Goal: Check status: Check status

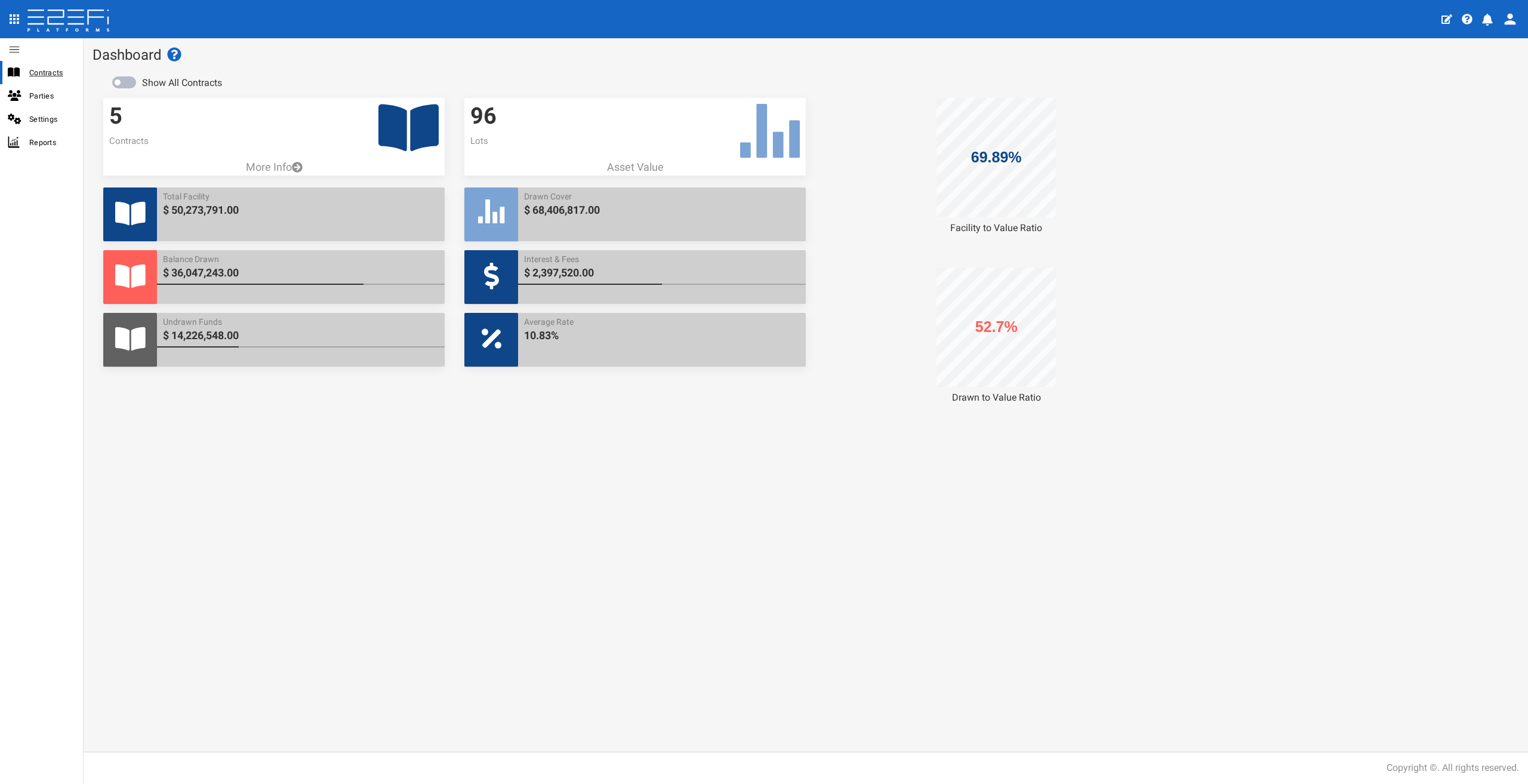
click at [52, 74] on span "Contracts" at bounding box center [51, 72] width 44 height 14
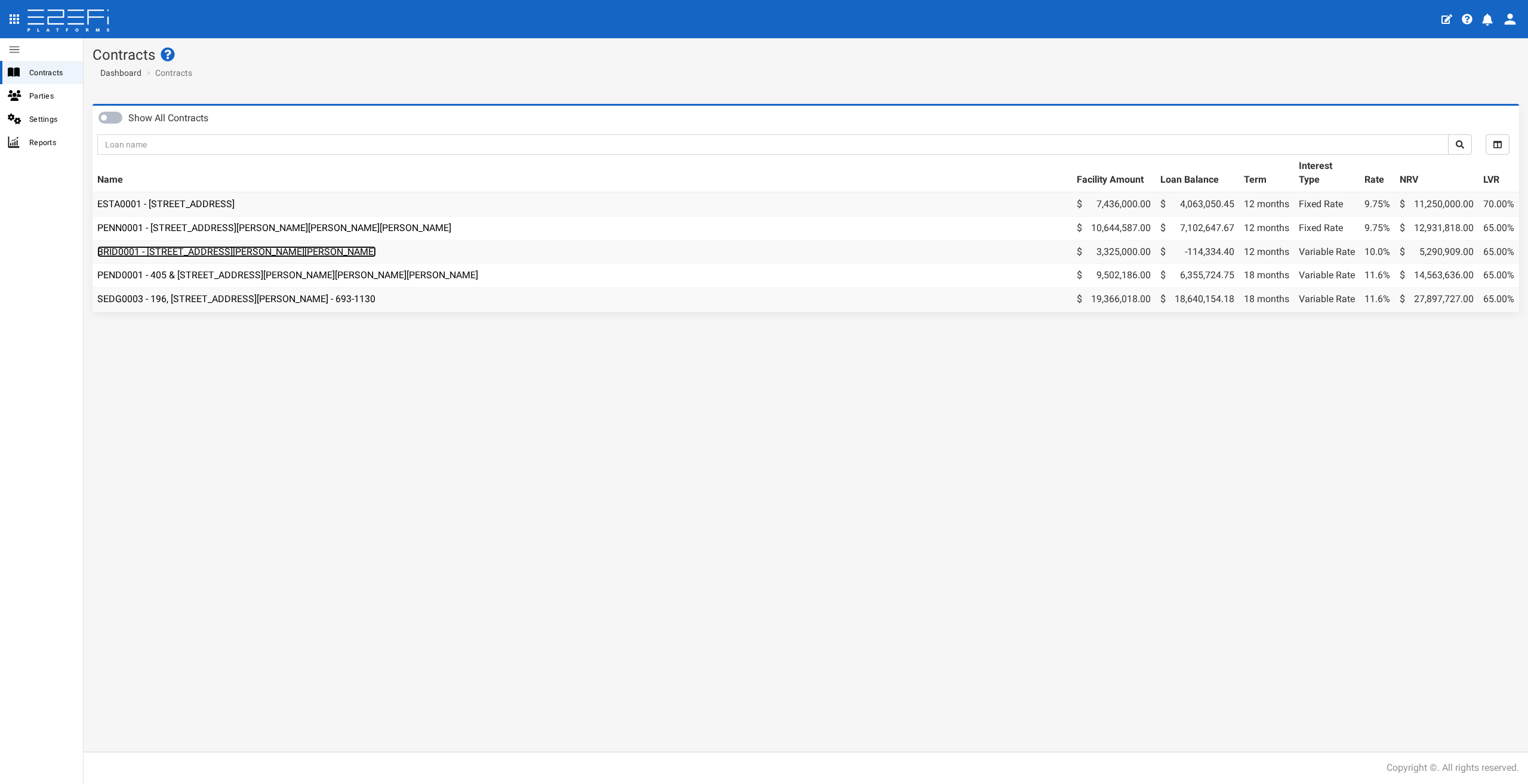
click at [199, 254] on link "BRID0001 - [STREET_ADDRESS][PERSON_NAME][PERSON_NAME]" at bounding box center [237, 251] width 279 height 11
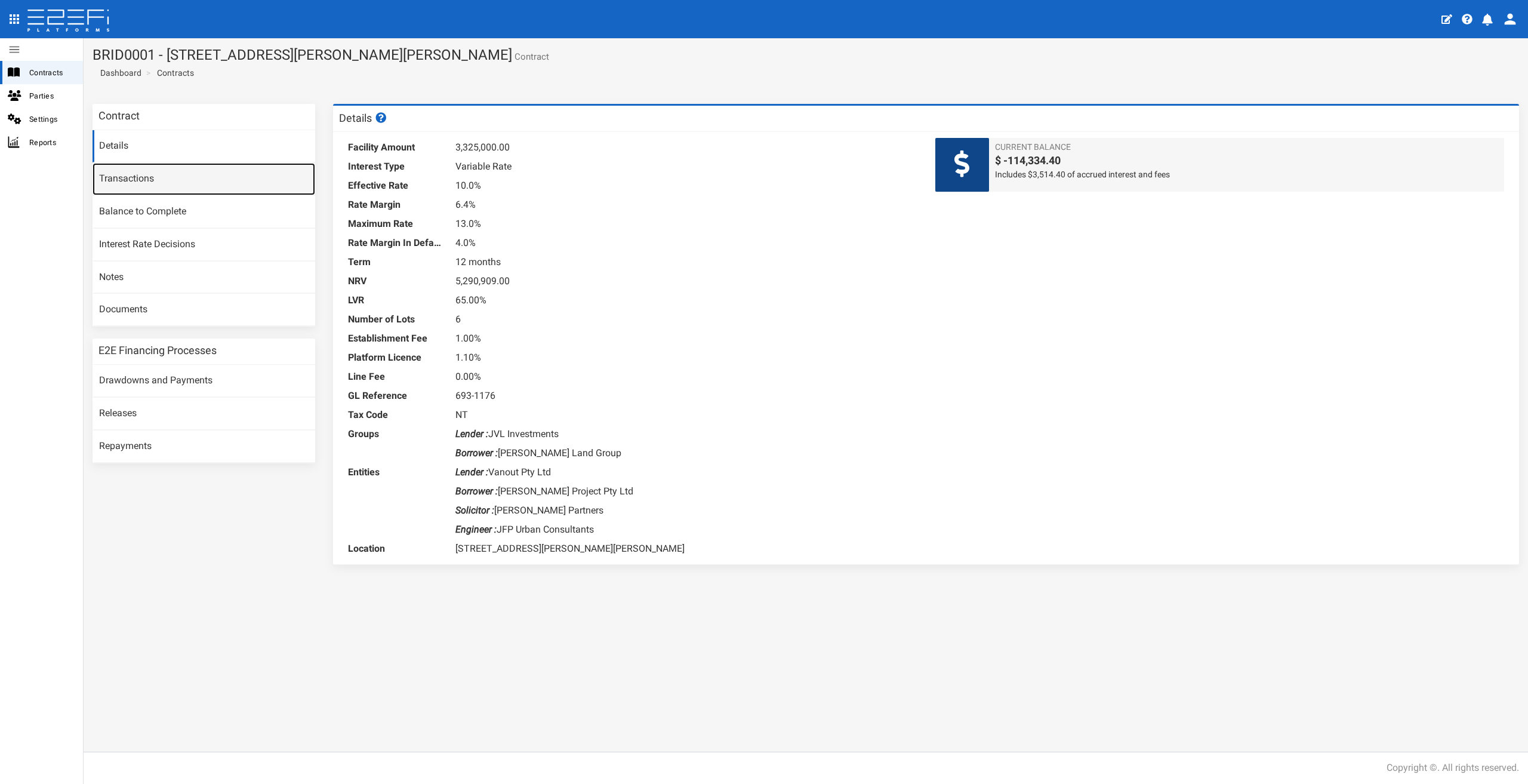
click at [125, 171] on link "Transactions" at bounding box center [204, 179] width 223 height 32
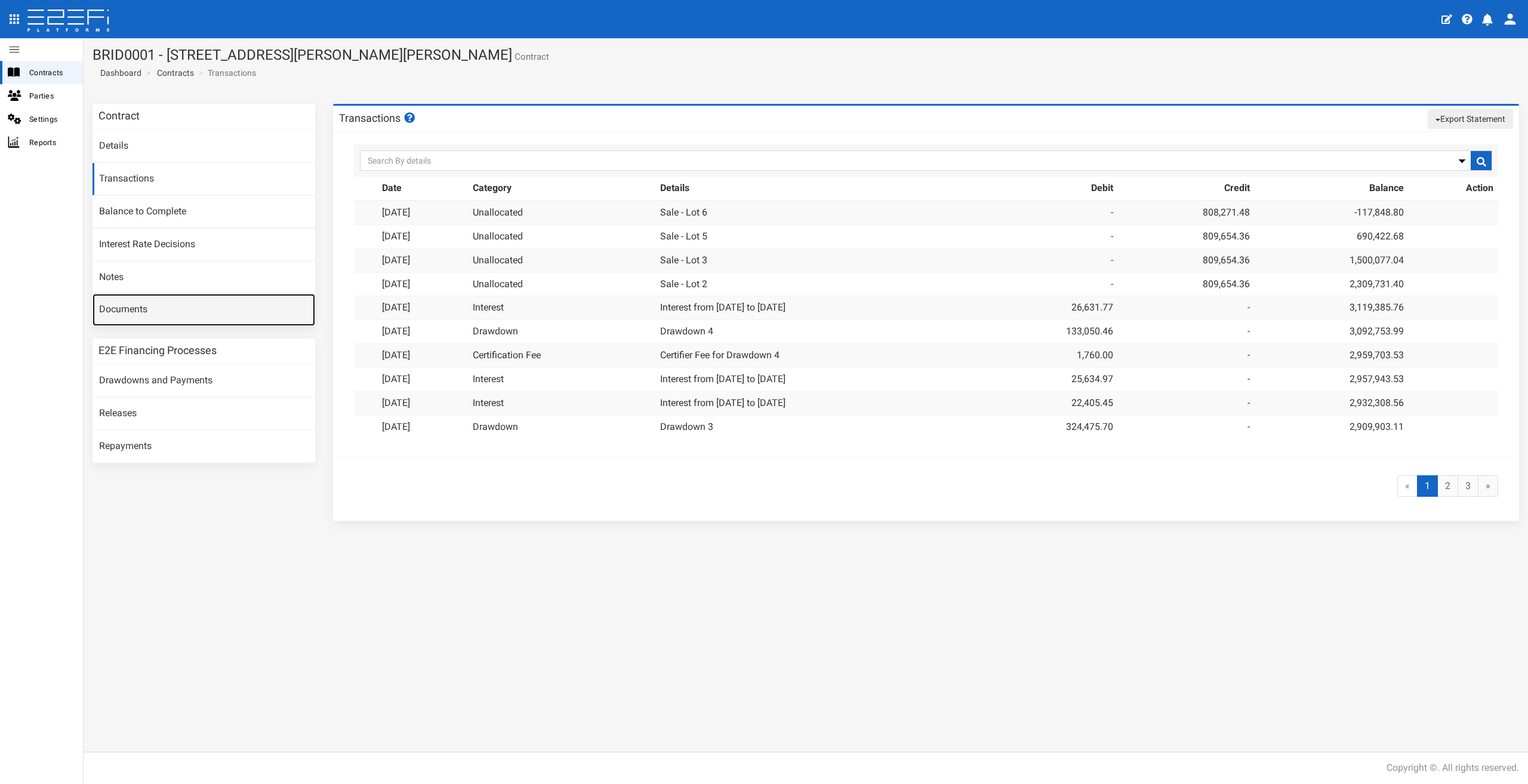
click at [141, 313] on link "Documents" at bounding box center [204, 309] width 223 height 32
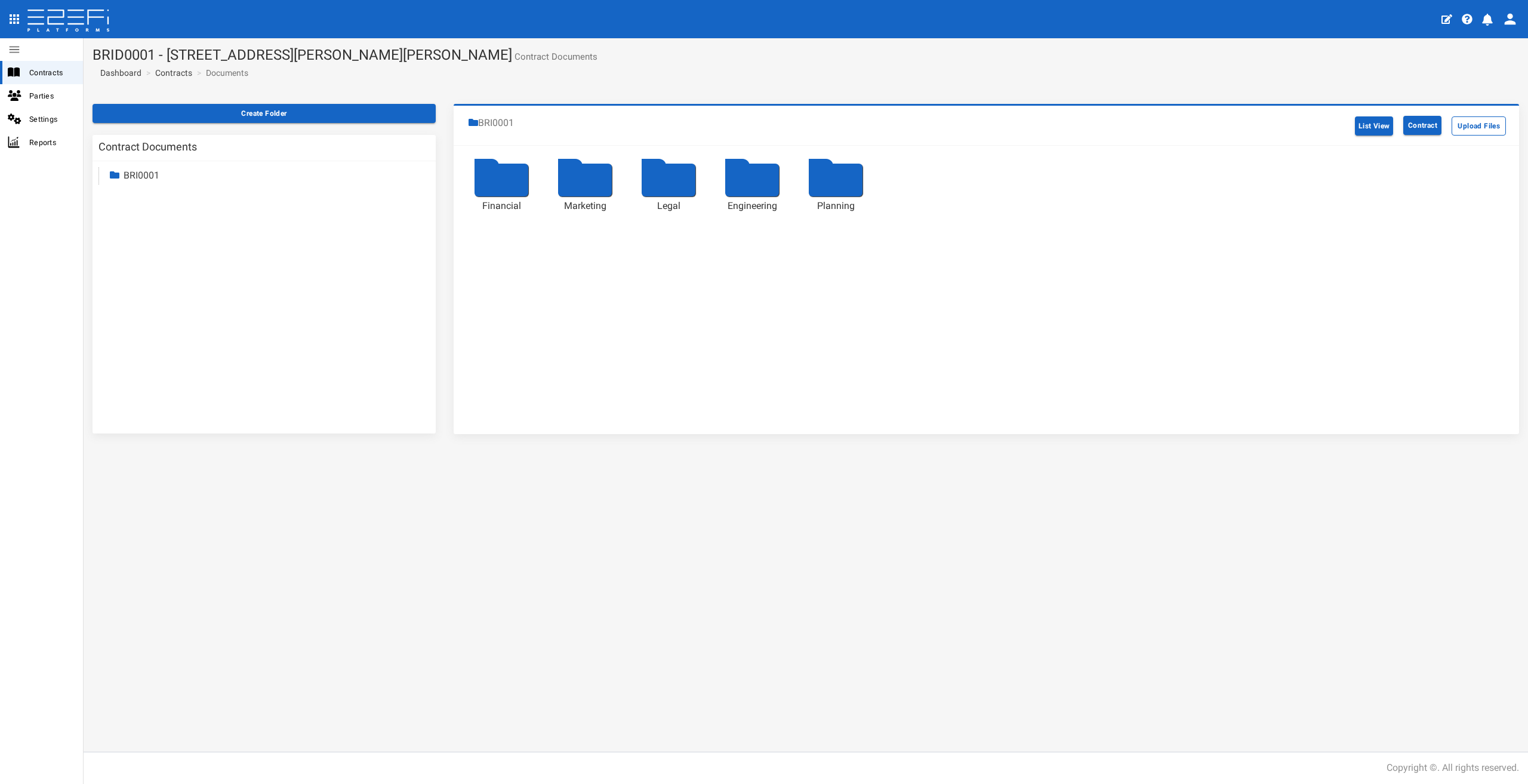
click at [521, 176] on div at bounding box center [502, 180] width 54 height 33
click at [0, 0] on div "Loading....." at bounding box center [0, 0] width 0 height 0
click at [521, 176] on div at bounding box center [502, 180] width 54 height 33
click at [0, 0] on div "Loading....." at bounding box center [0, 0] width 0 height 0
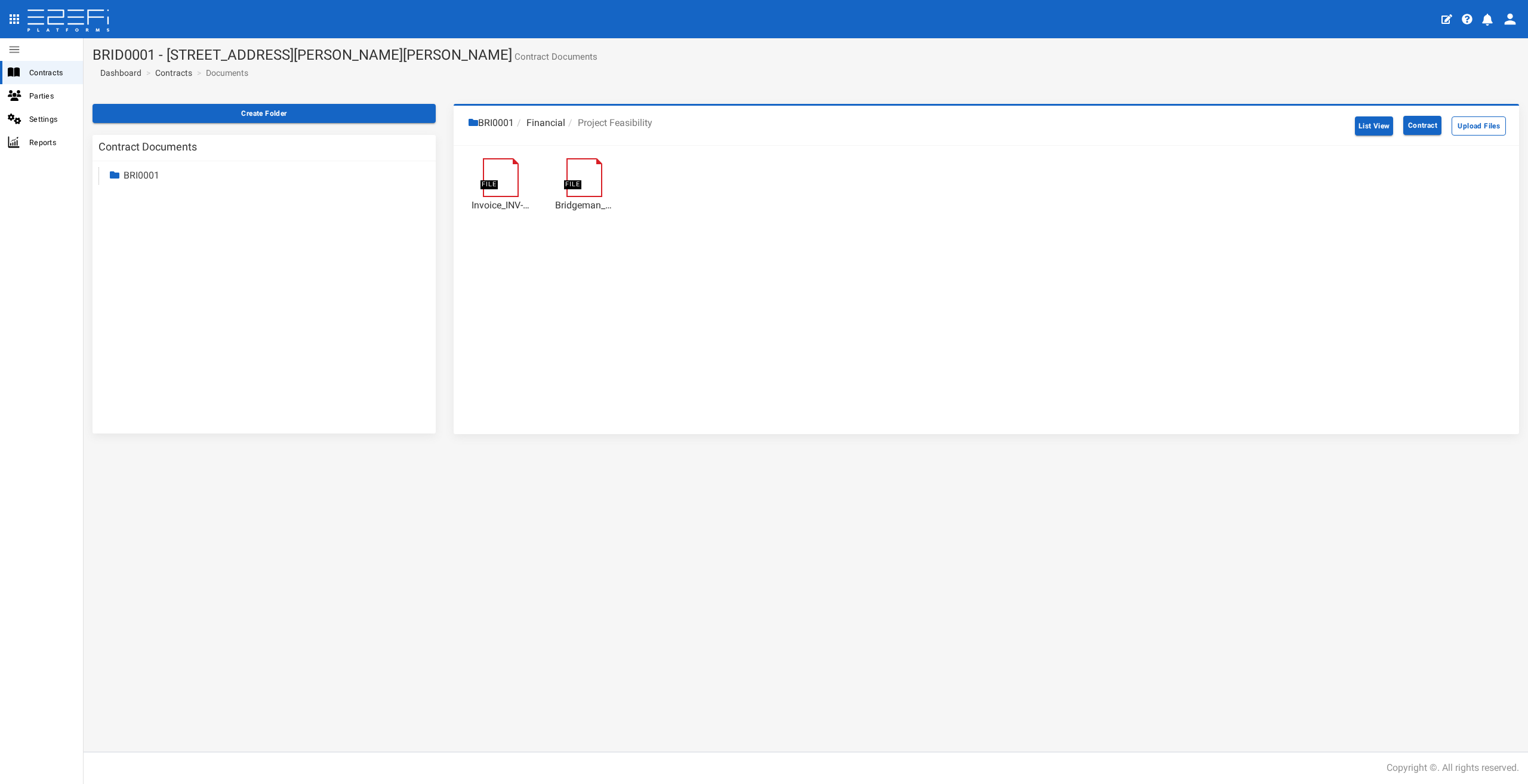
click at [543, 121] on li "Financial" at bounding box center [539, 123] width 51 height 14
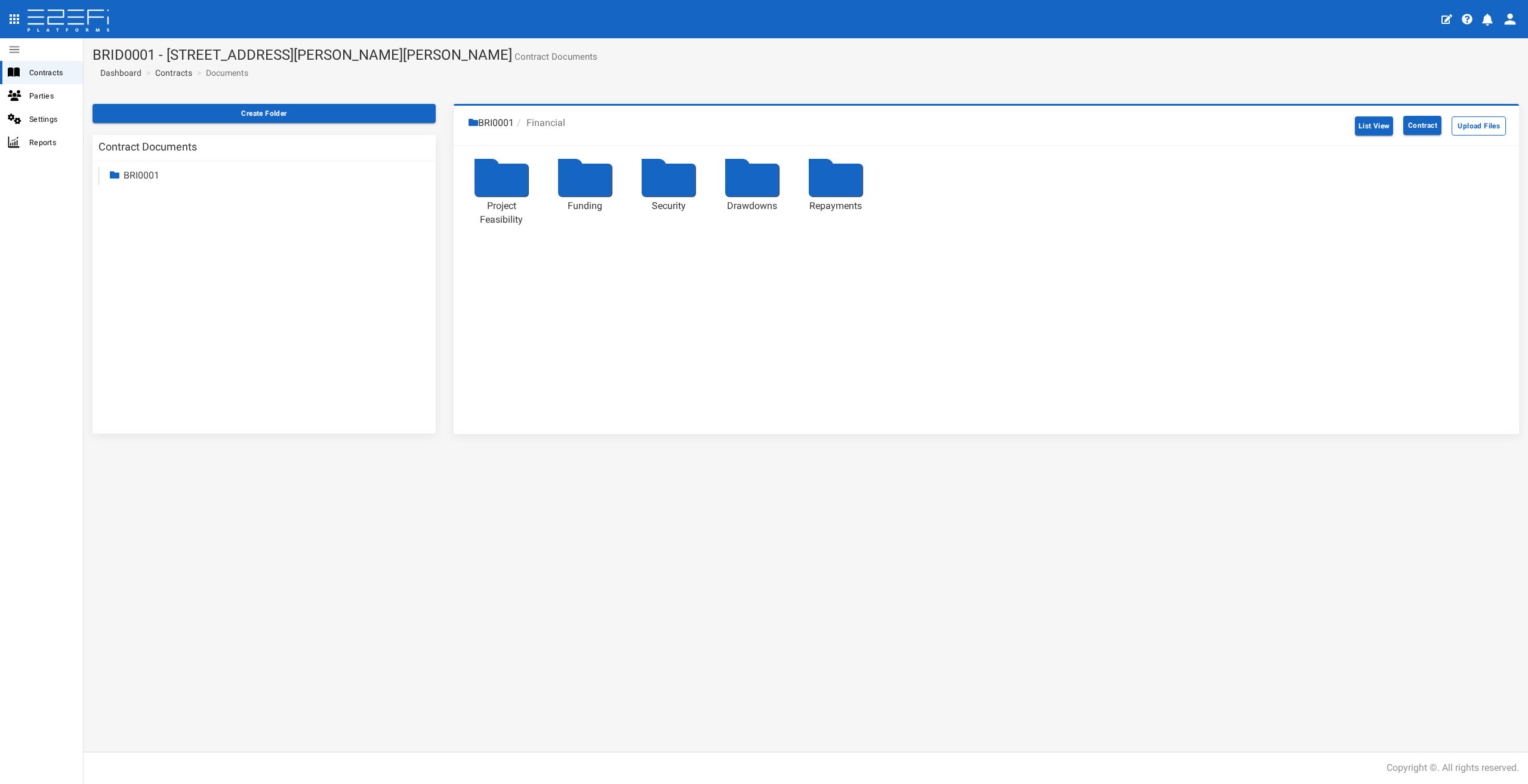
click at [784, 179] on div "Project Feasibility Funding Security Drawdowns Repayments" at bounding box center [987, 195] width 1066 height 99
click at [763, 175] on div at bounding box center [752, 180] width 54 height 33
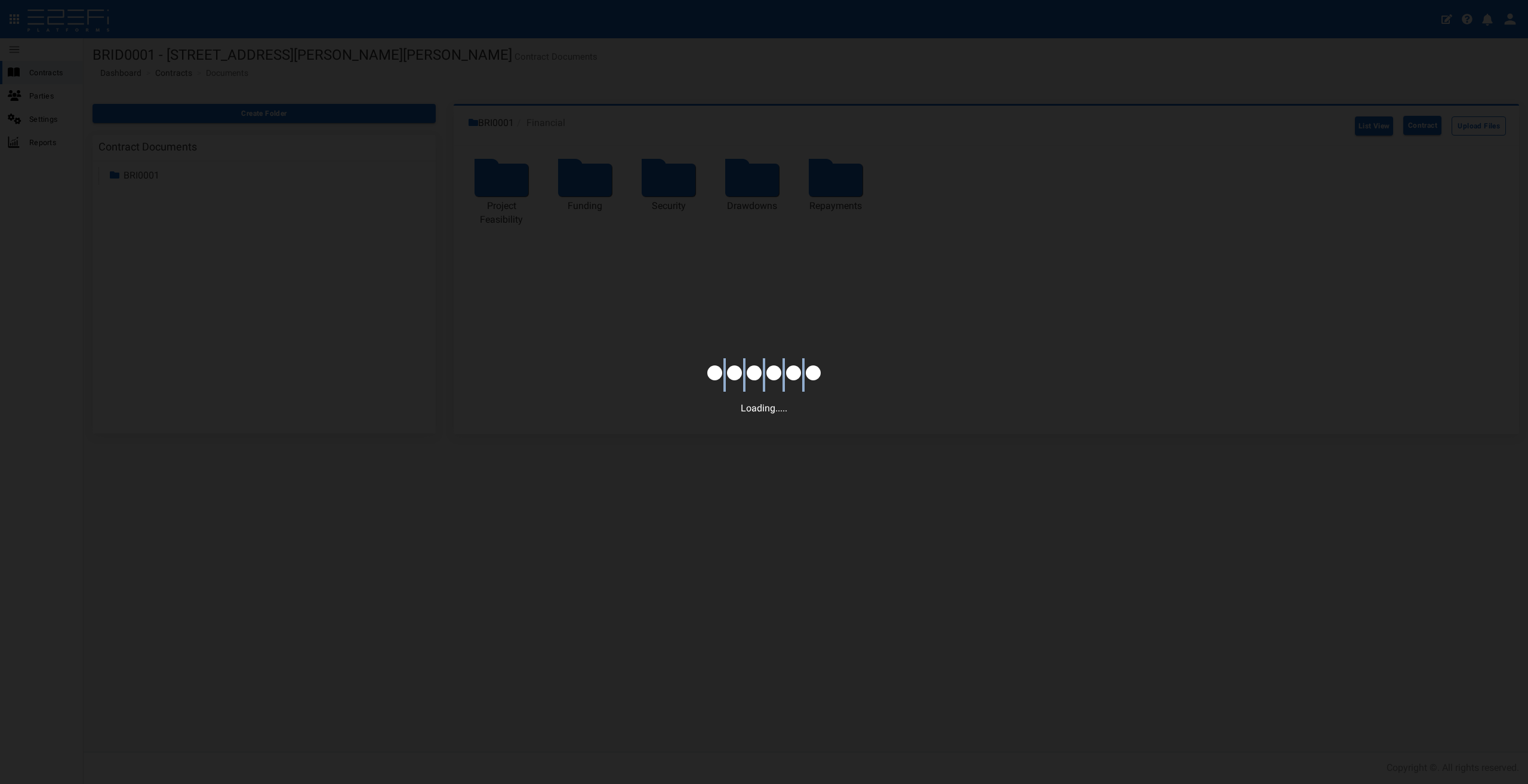
click at [763, 175] on div "Loading....." at bounding box center [764, 392] width 1528 height 784
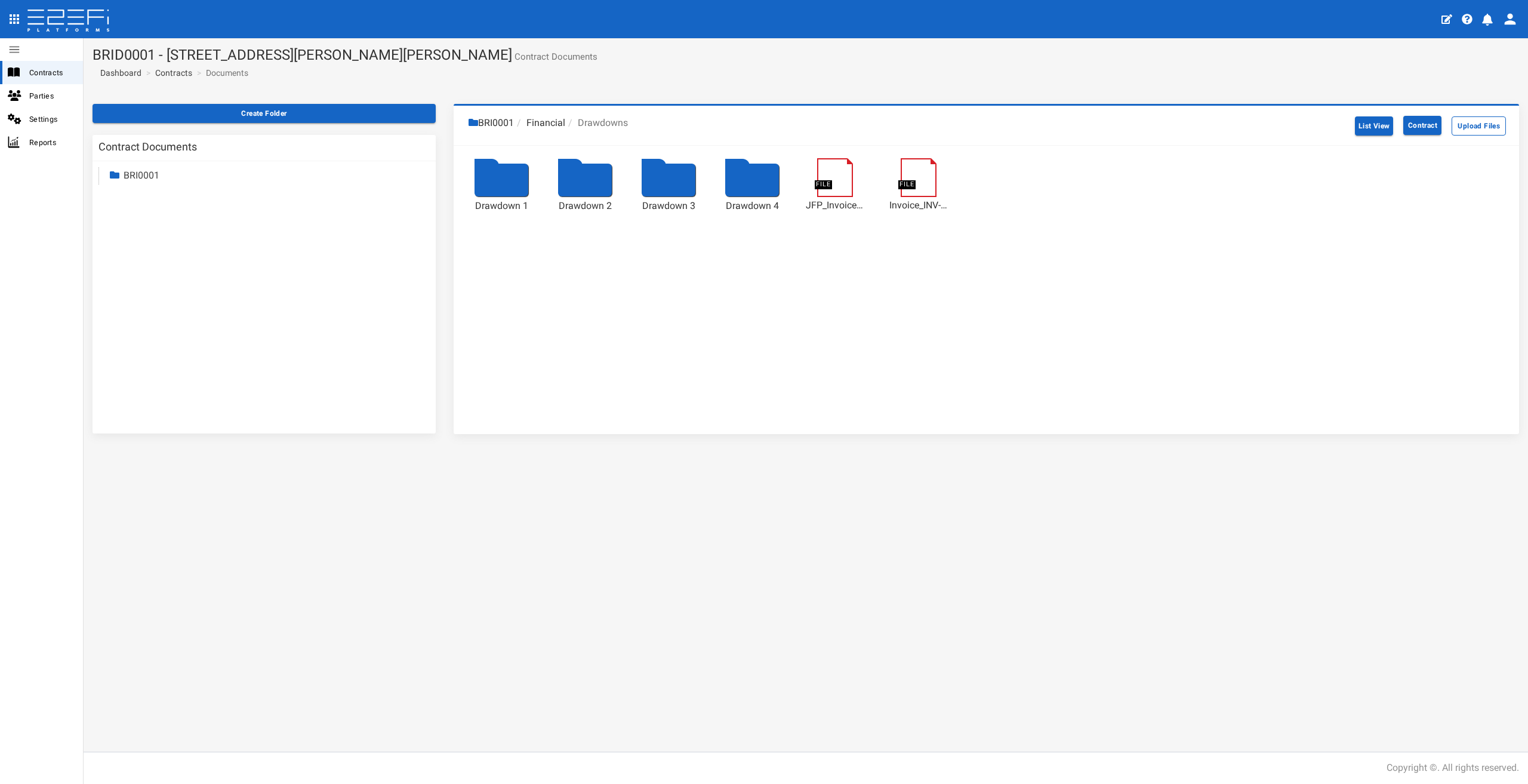
click at [770, 182] on div at bounding box center [752, 180] width 54 height 33
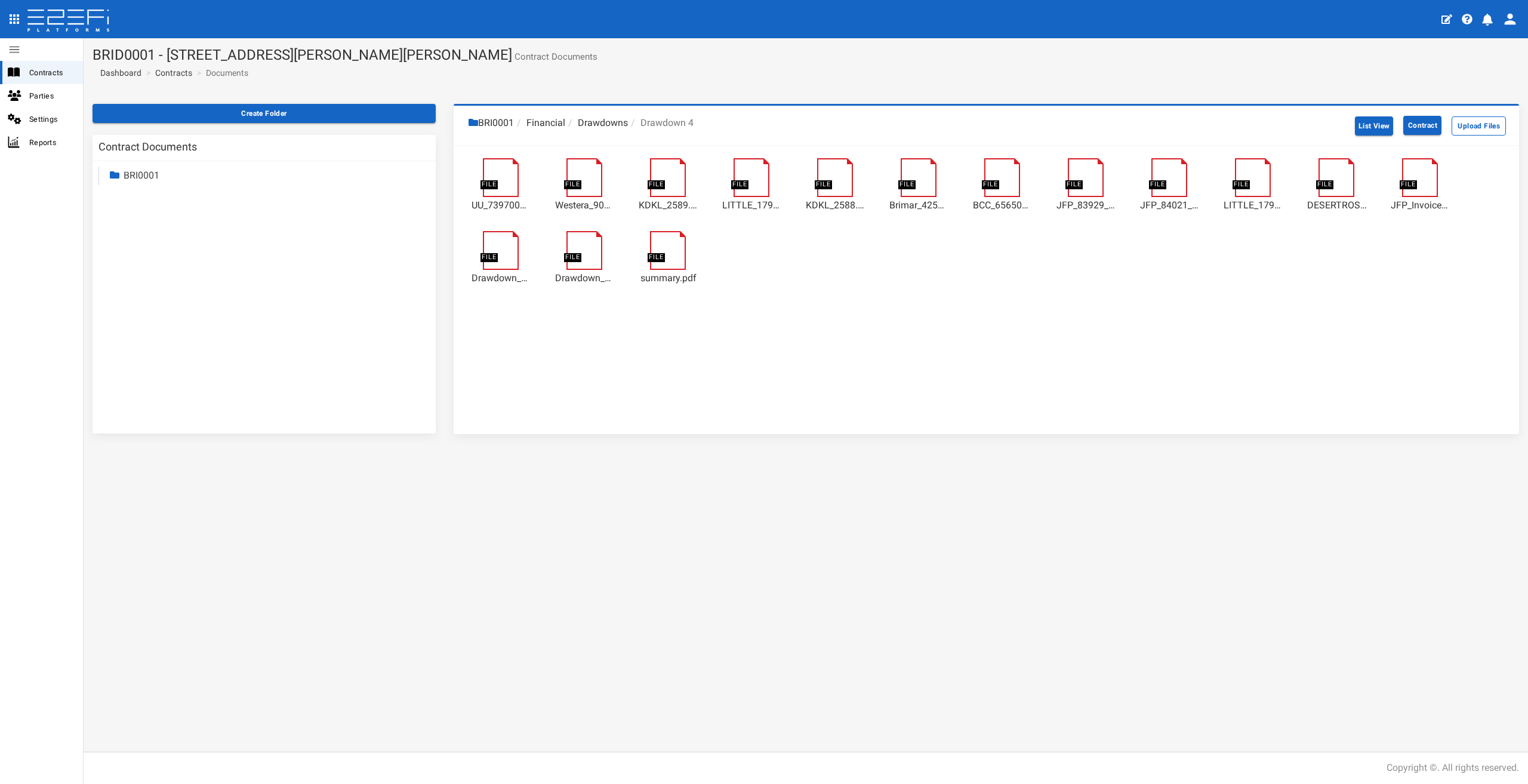
click at [140, 174] on link "BRI0001" at bounding box center [141, 175] width 36 height 11
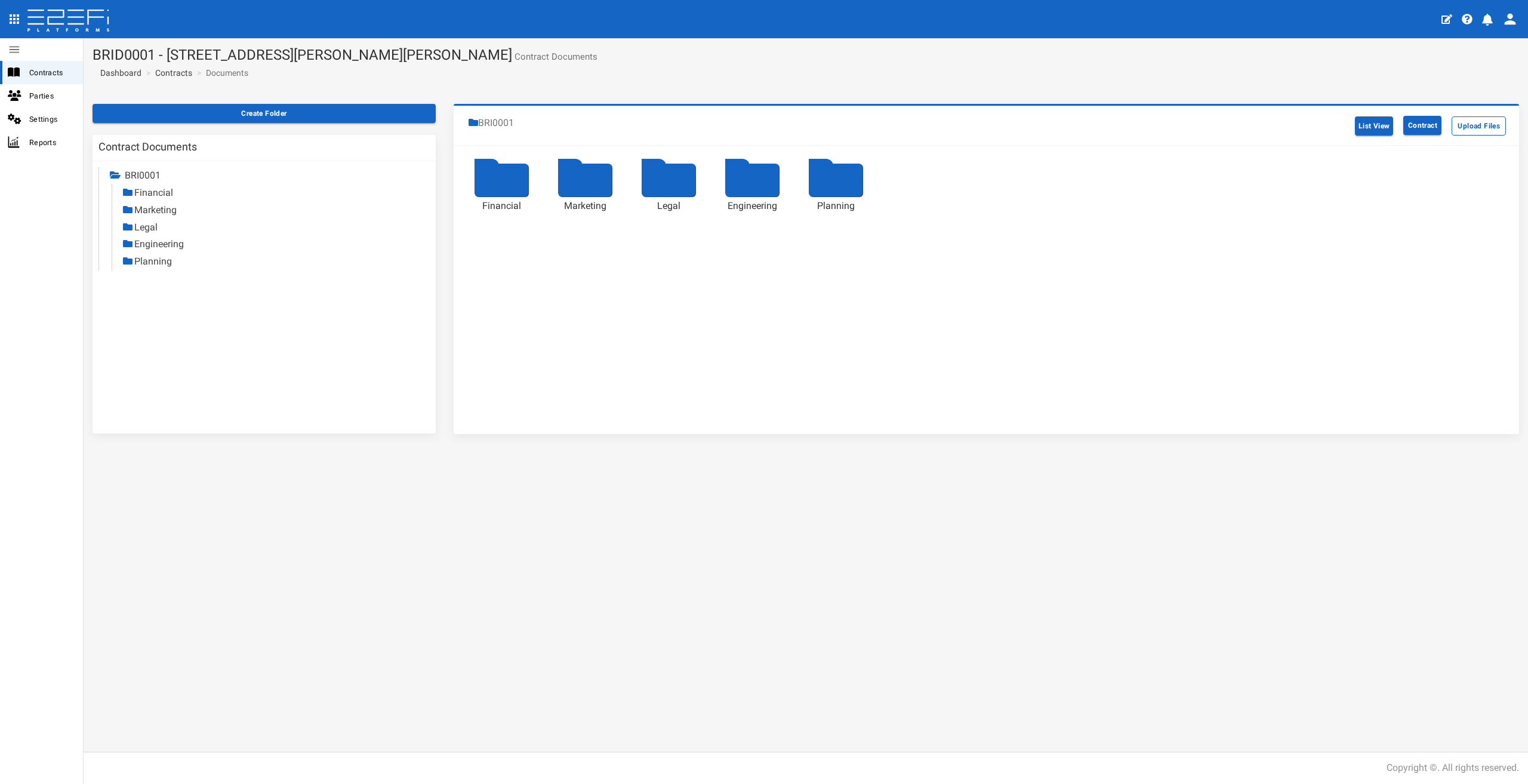
click at [591, 182] on div at bounding box center [585, 180] width 54 height 33
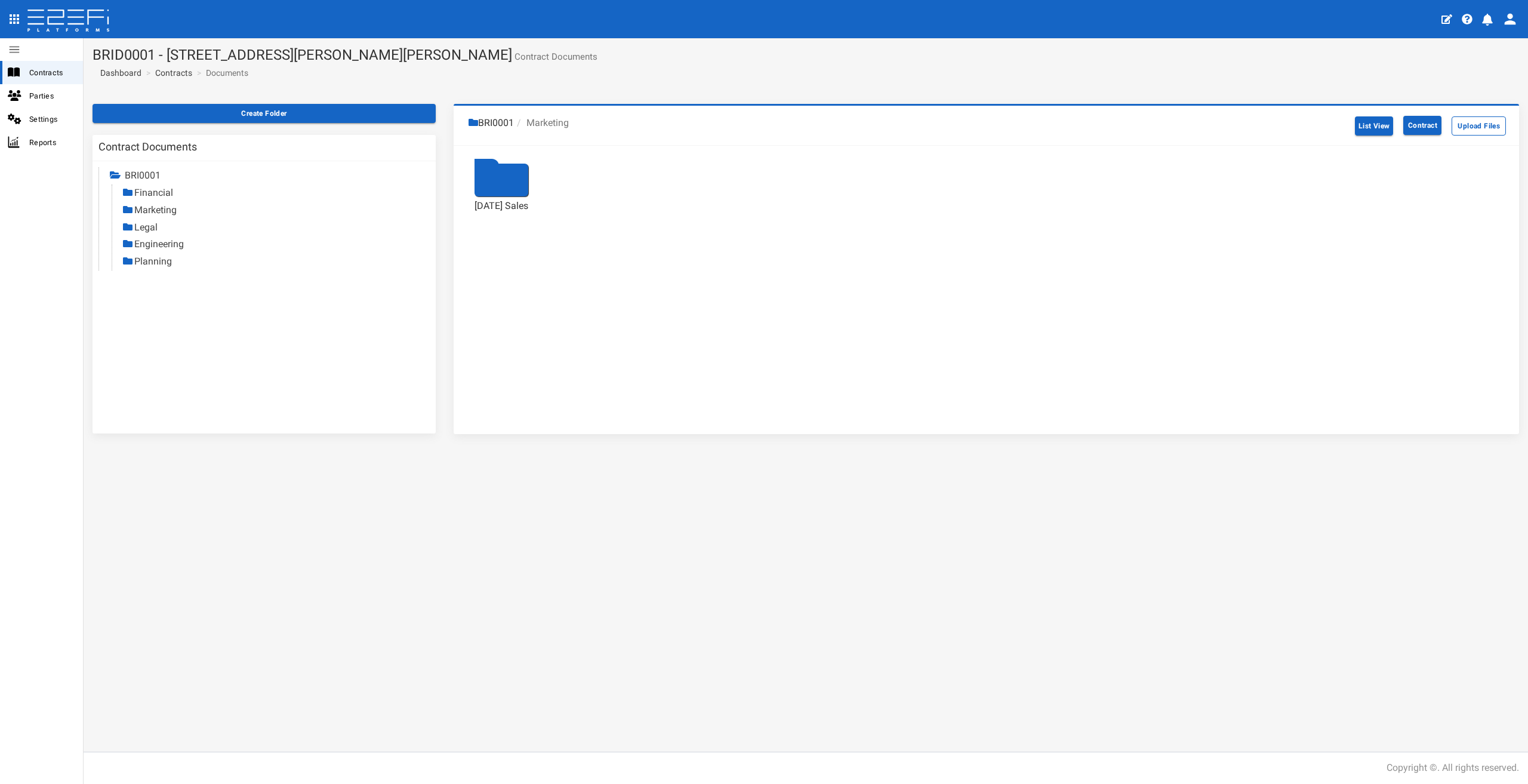
click at [509, 178] on div at bounding box center [502, 180] width 54 height 33
click at [519, 181] on div at bounding box center [501, 181] width 60 height 36
click at [513, 163] on link at bounding box center [507, 163] width 49 height 0
click at [577, 163] on link at bounding box center [591, 163] width 49 height 0
click at [659, 163] on link at bounding box center [674, 163] width 49 height 0
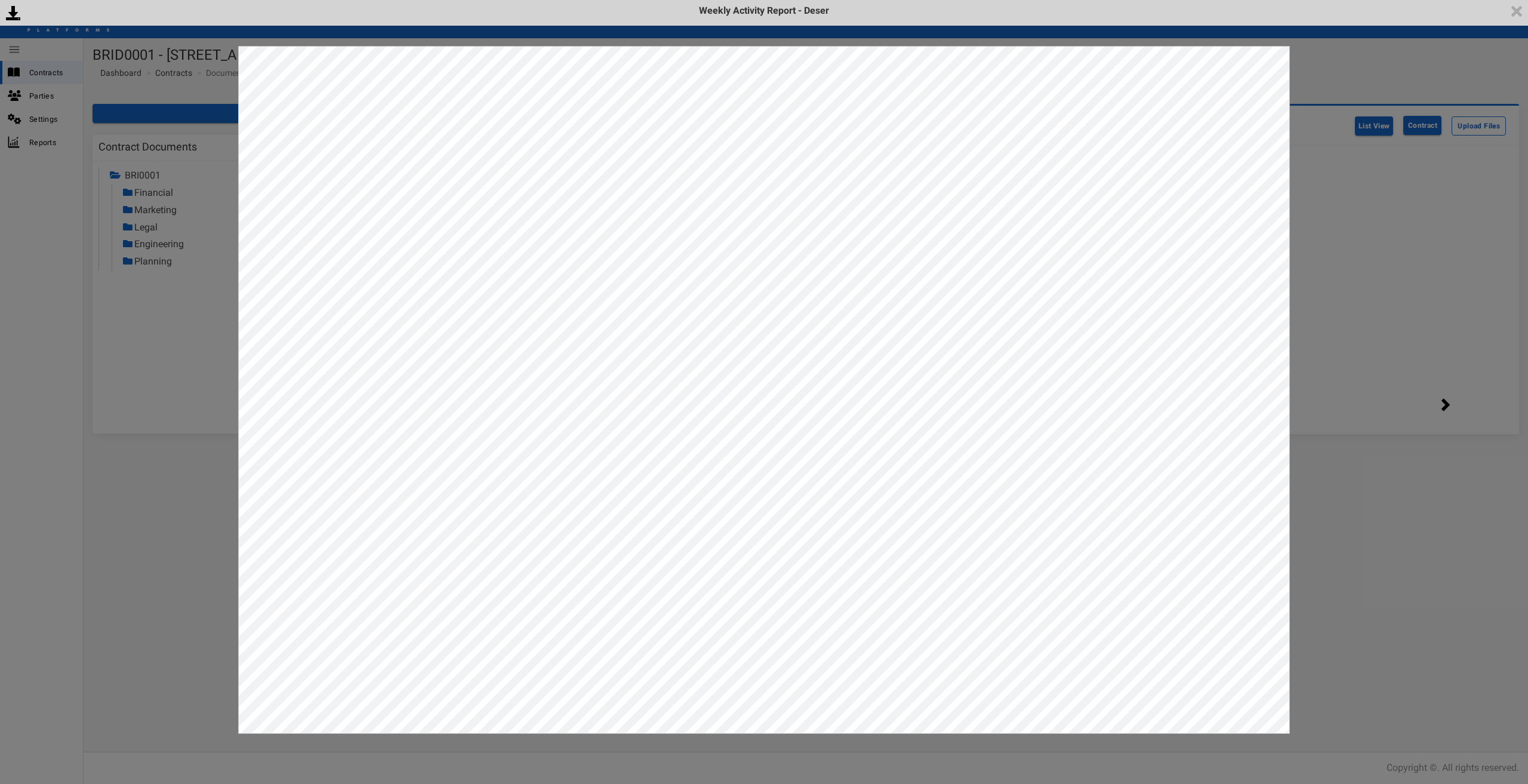
click at [1332, 65] on div "<p>Your browser does not support iframes.</p><script type="text/javascript">ale…" at bounding box center [764, 392] width 1528 height 784
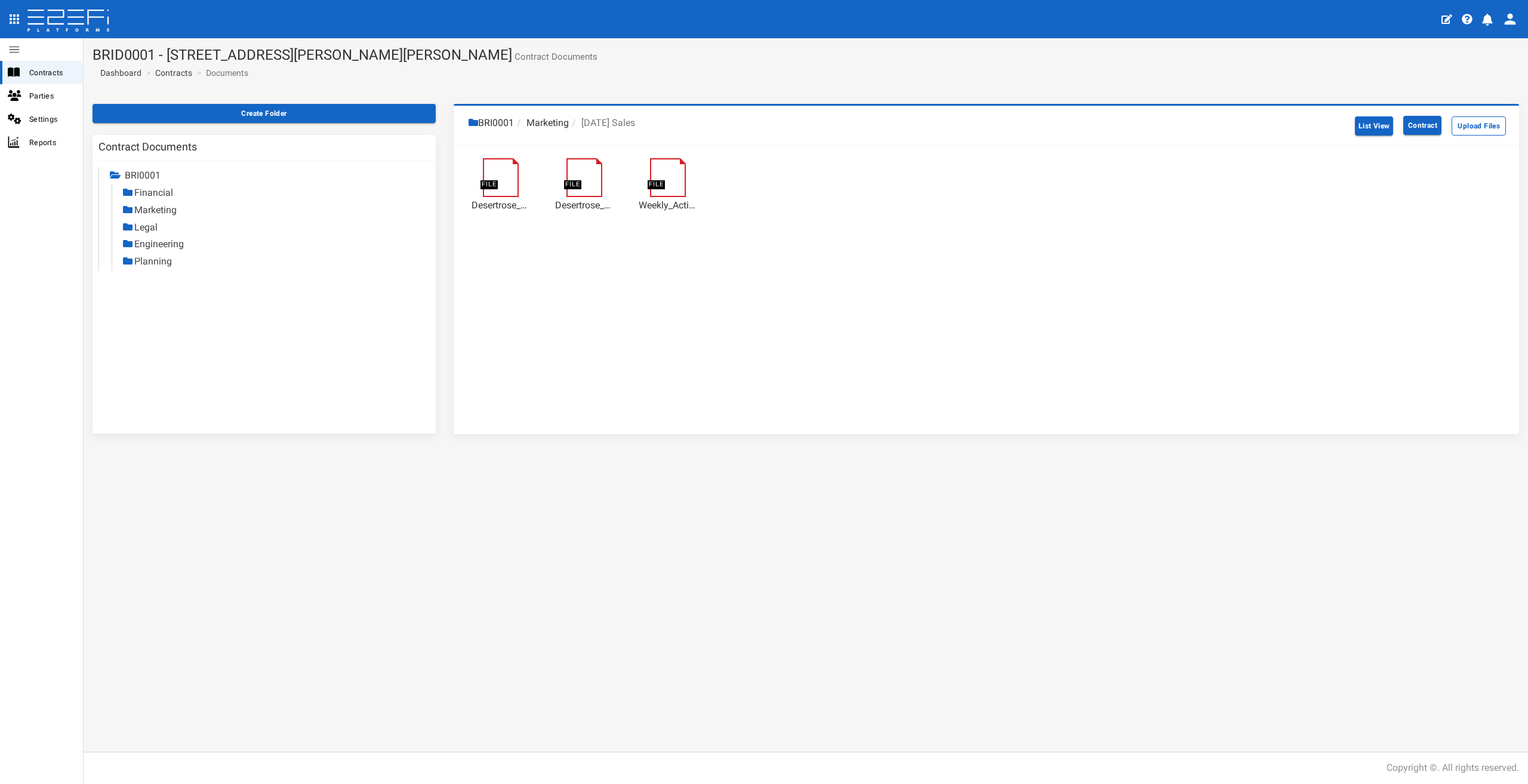
click at [149, 265] on link "Planning" at bounding box center [152, 261] width 38 height 11
click at [149, 179] on link "BRI0001" at bounding box center [142, 175] width 36 height 11
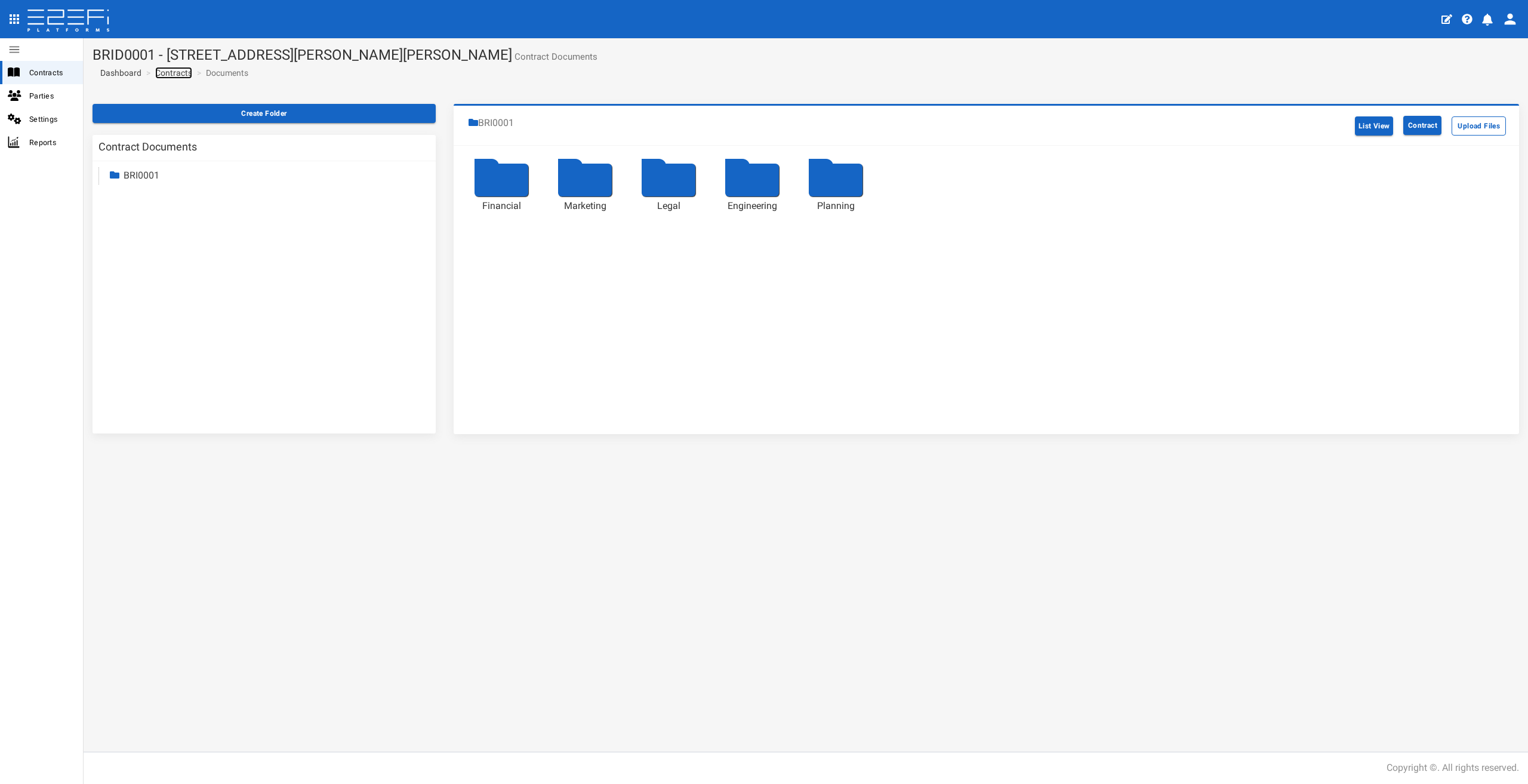
click at [174, 72] on link "Contracts" at bounding box center [173, 72] width 37 height 12
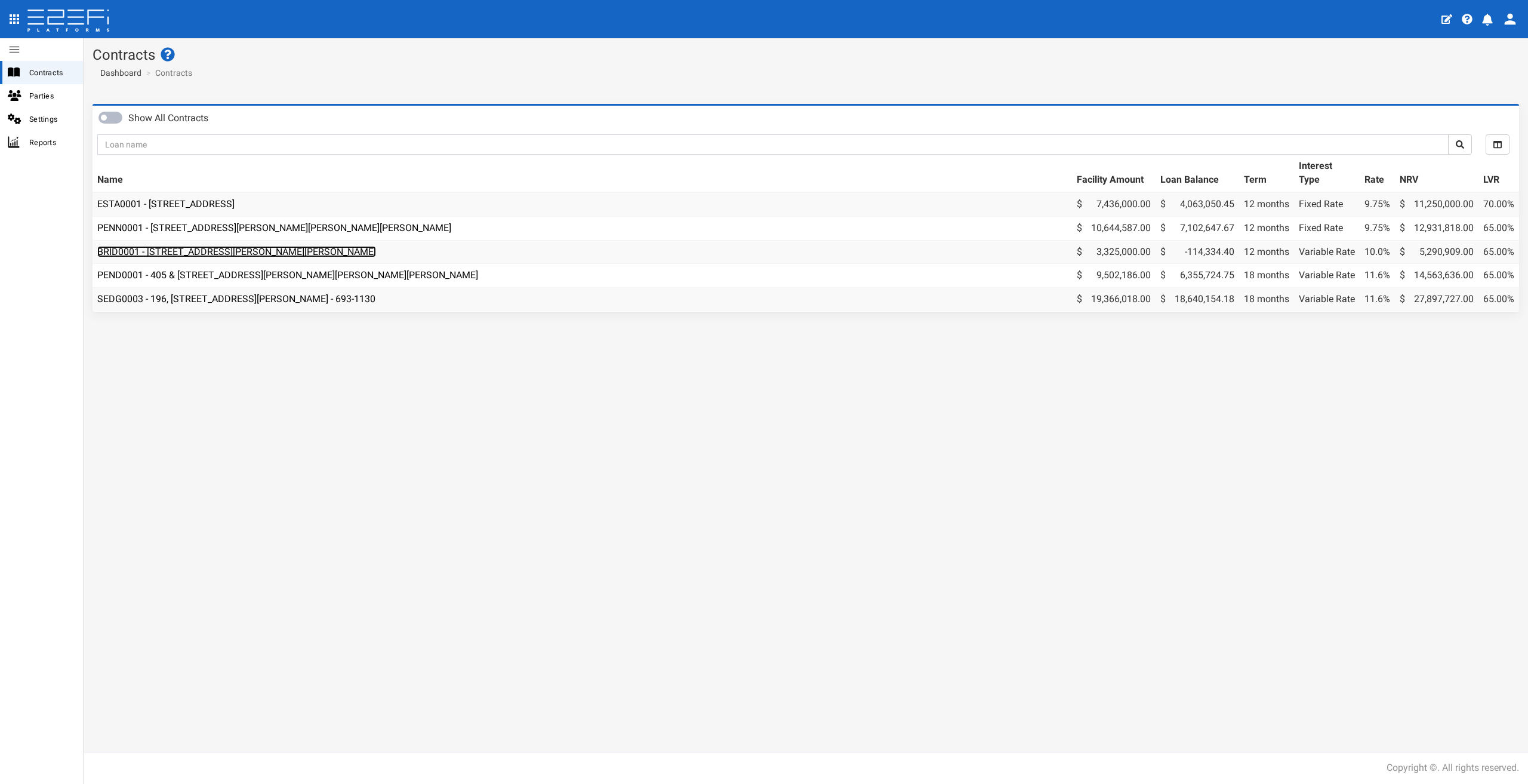
click at [260, 255] on link "BRID0001 - [STREET_ADDRESS][PERSON_NAME][PERSON_NAME]" at bounding box center [237, 251] width 279 height 11
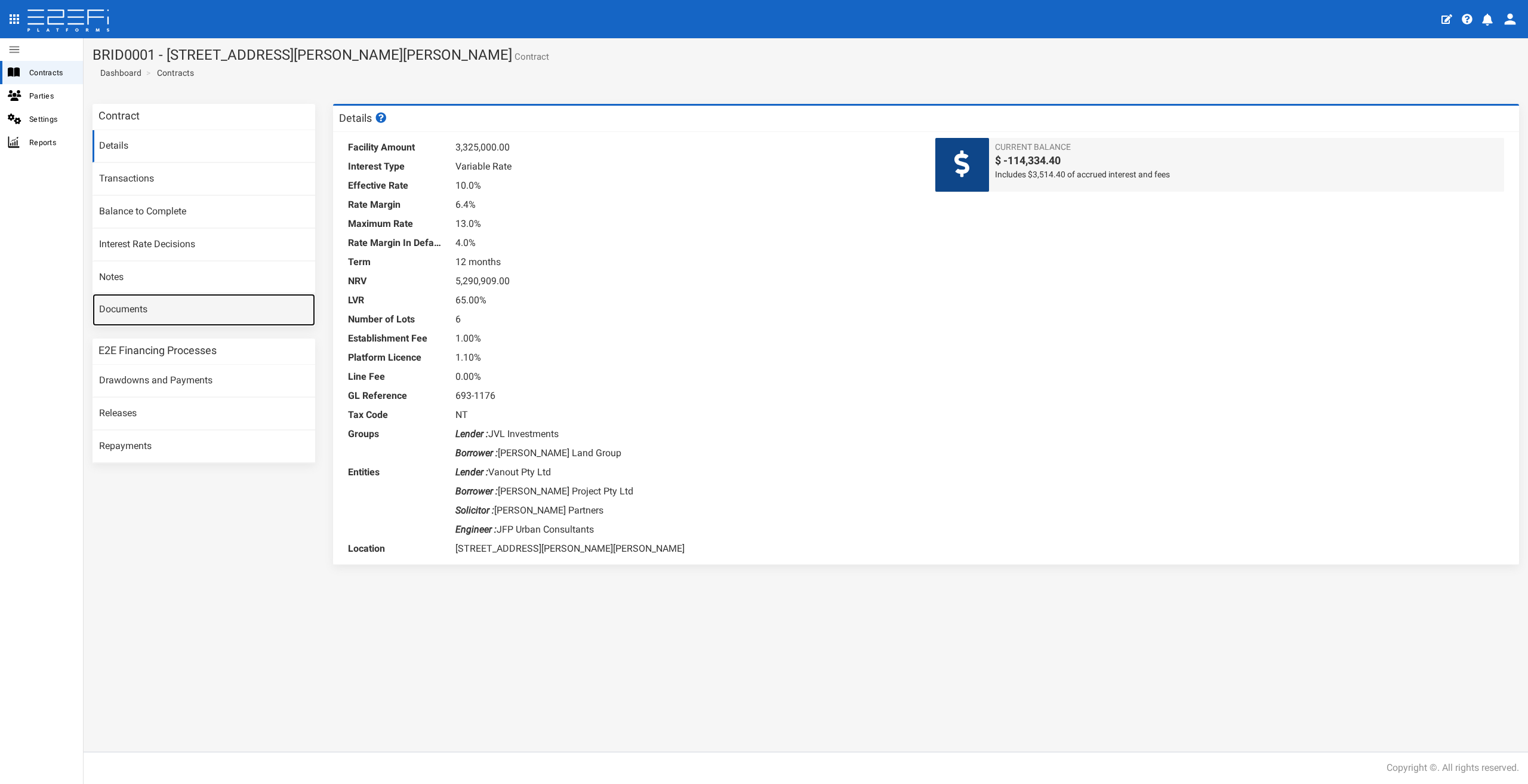
click at [127, 304] on link "Documents" at bounding box center [204, 309] width 223 height 32
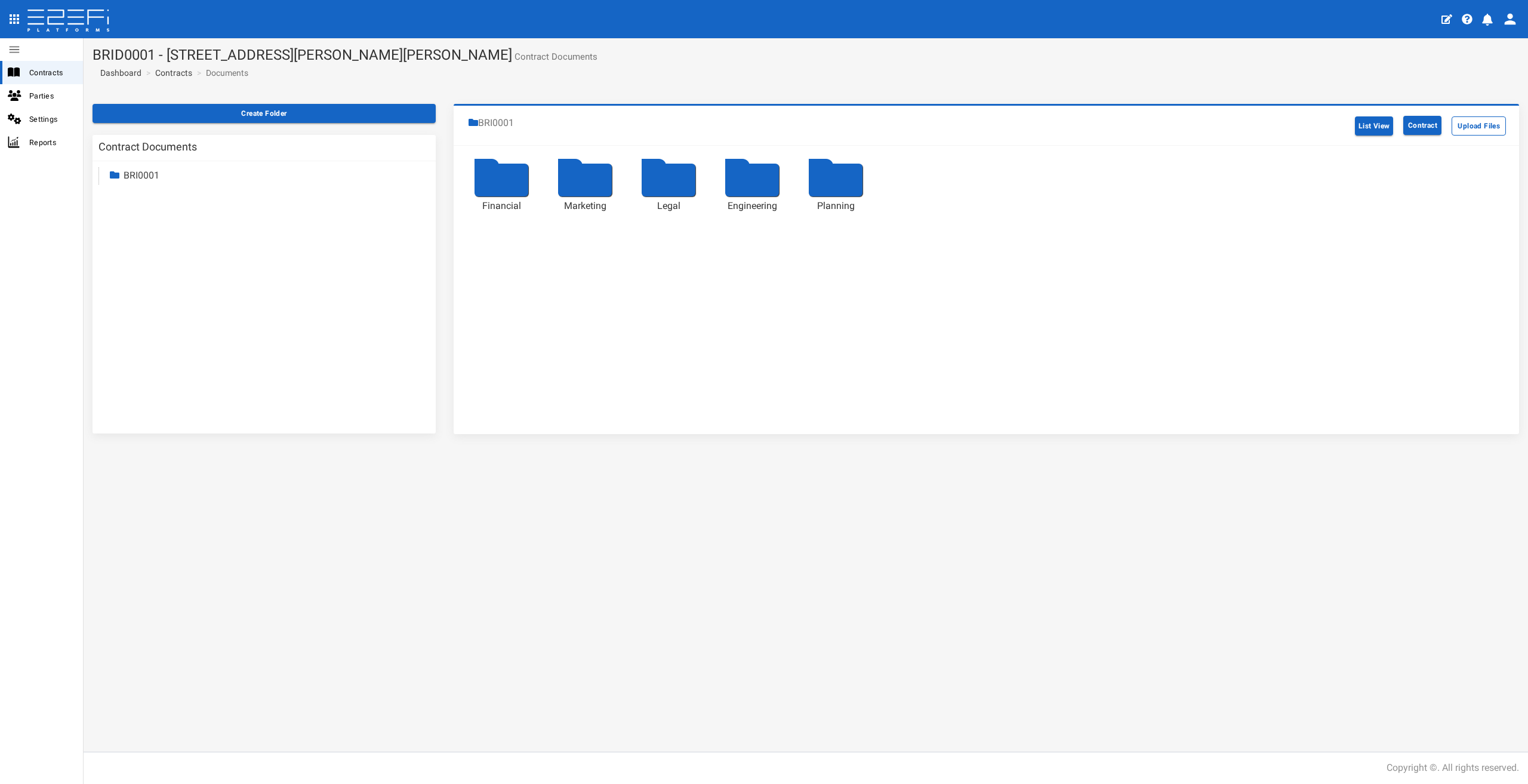
click at [840, 182] on div at bounding box center [836, 180] width 54 height 33
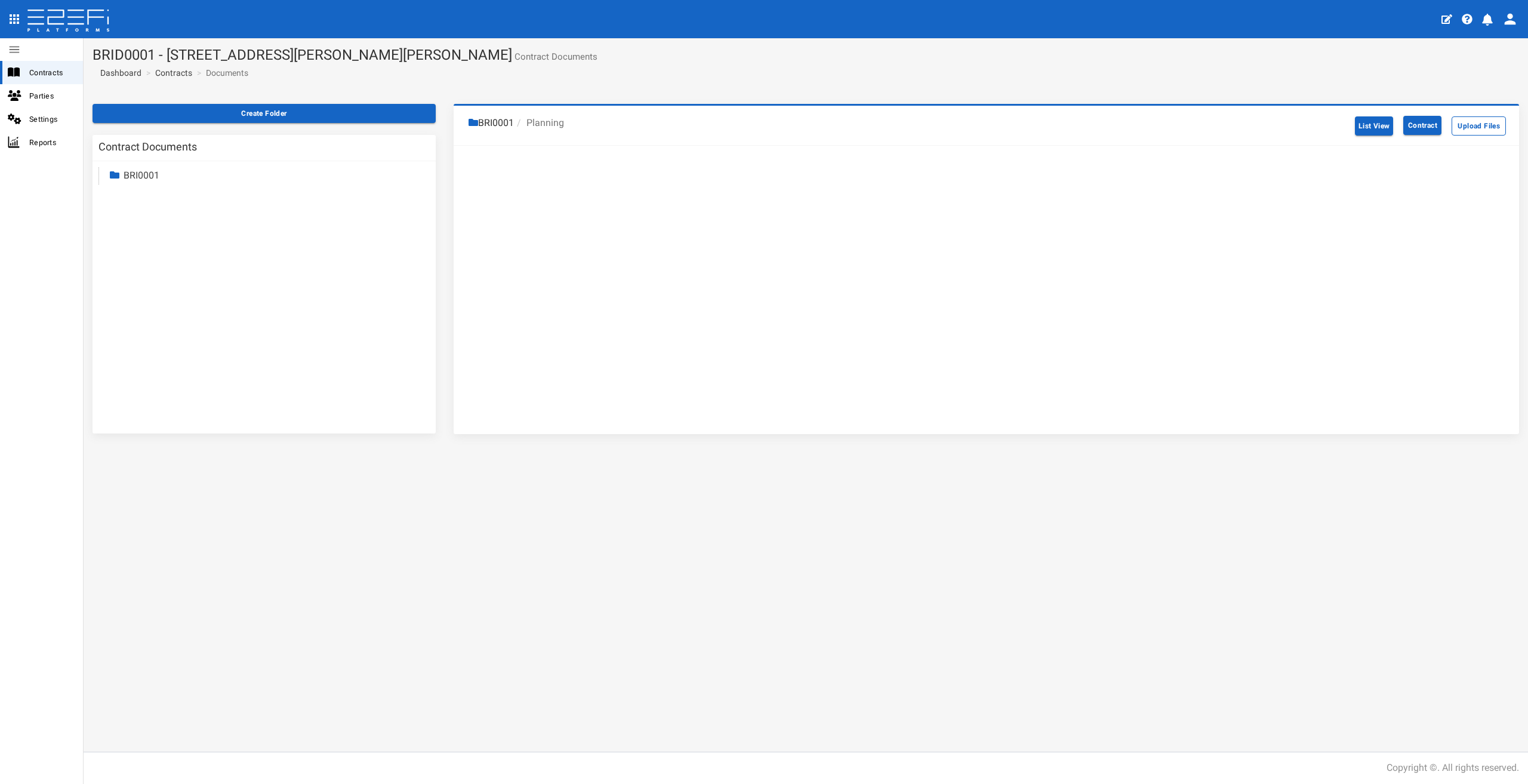
click at [155, 176] on link "BRI0001" at bounding box center [141, 175] width 36 height 11
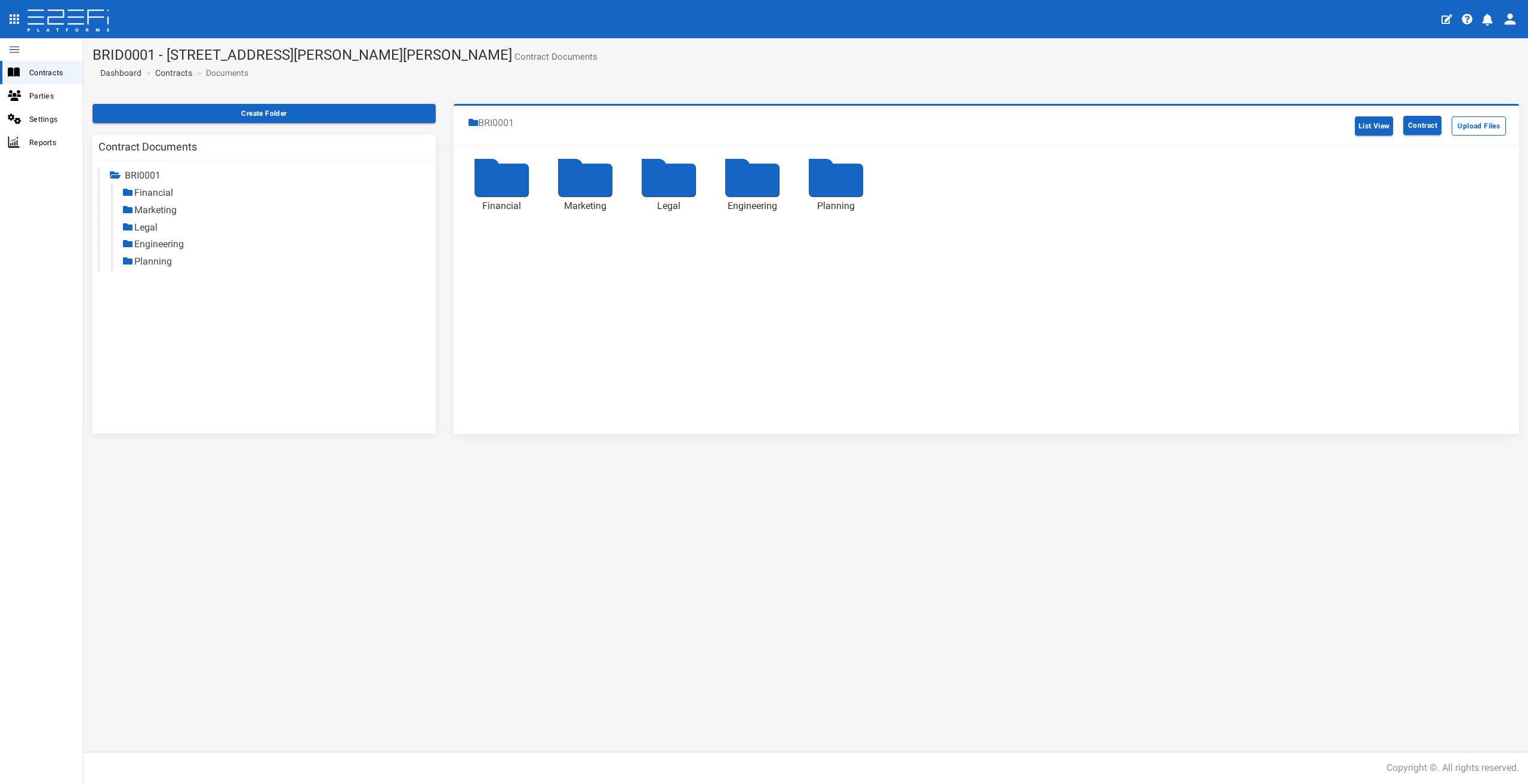
click at [838, 187] on div at bounding box center [836, 180] width 54 height 33
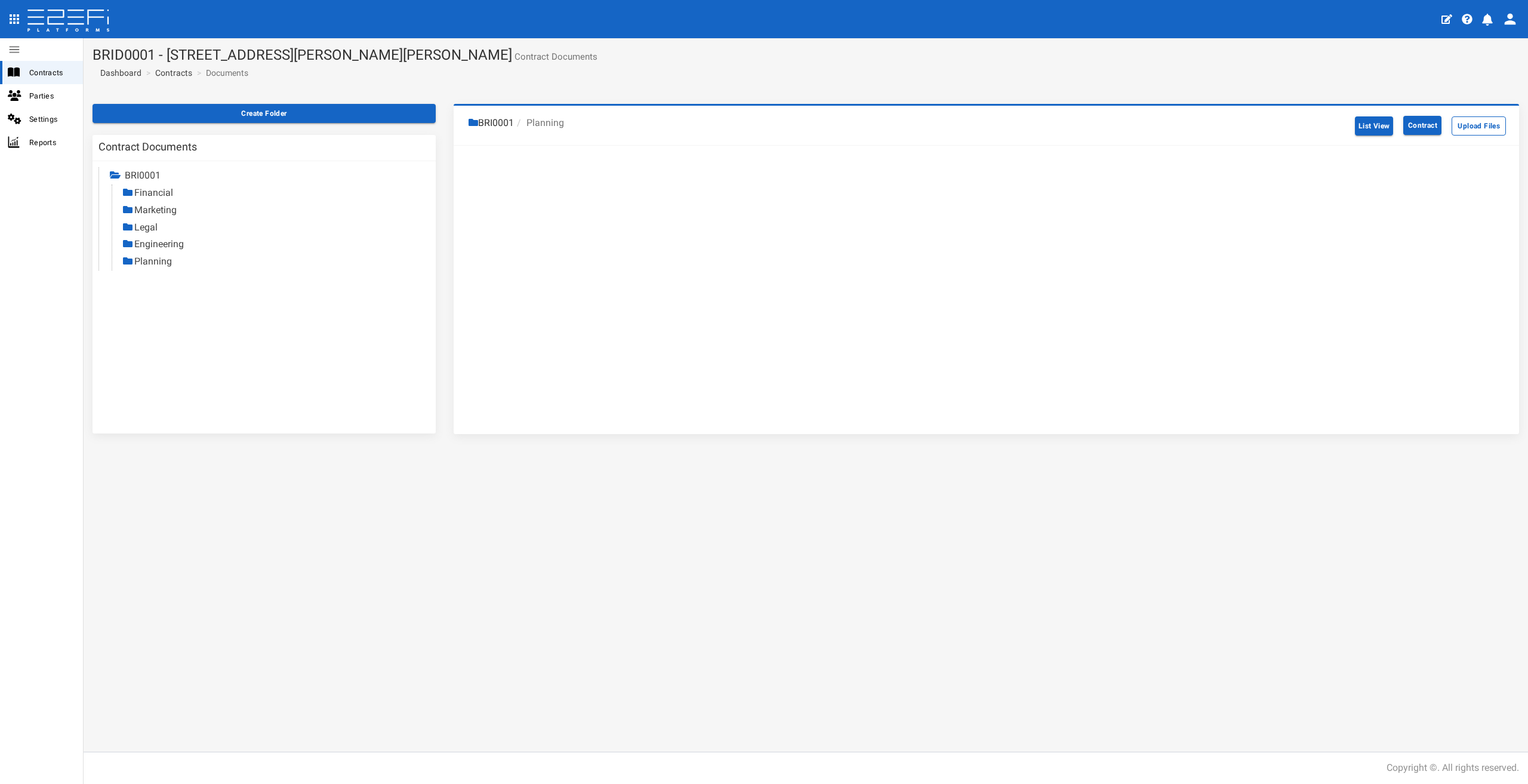
click at [153, 212] on link "Marketing" at bounding box center [155, 210] width 42 height 11
click at [513, 184] on div at bounding box center [502, 180] width 54 height 33
click at [509, 163] on link at bounding box center [507, 163] width 49 height 0
click at [153, 188] on link "Financial" at bounding box center [153, 193] width 39 height 11
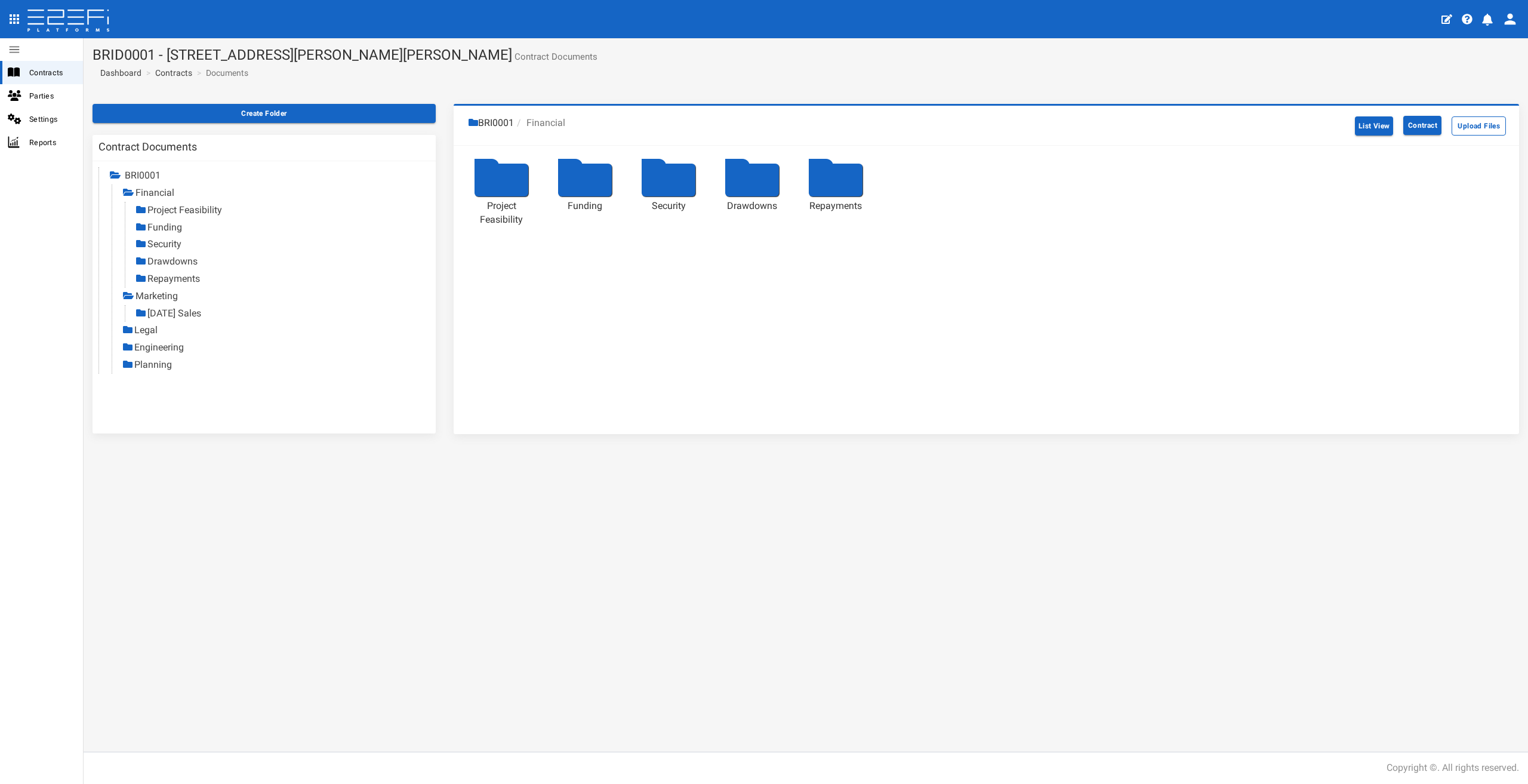
click at [490, 187] on div at bounding box center [502, 180] width 54 height 33
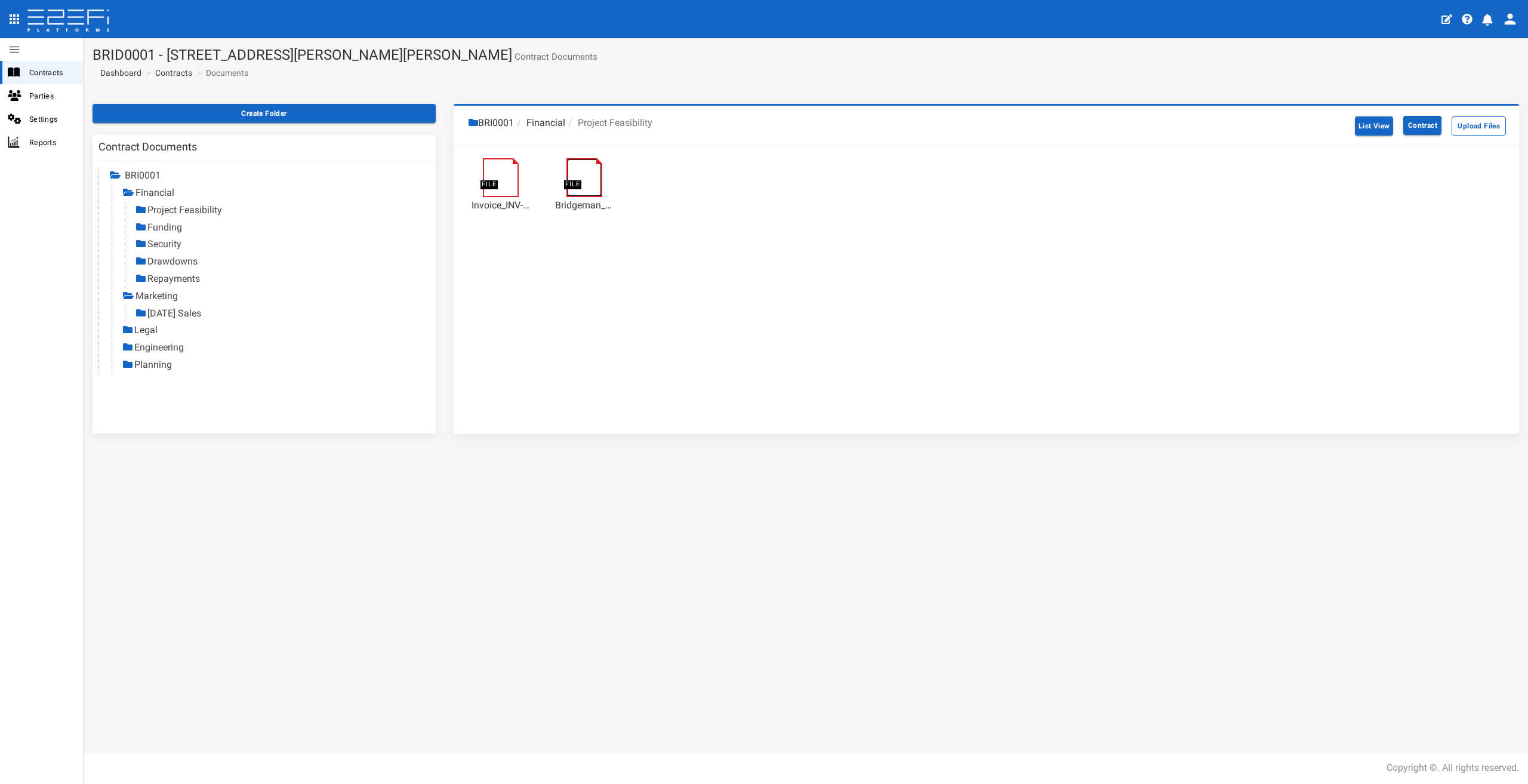
click at [579, 163] on link at bounding box center [591, 163] width 49 height 0
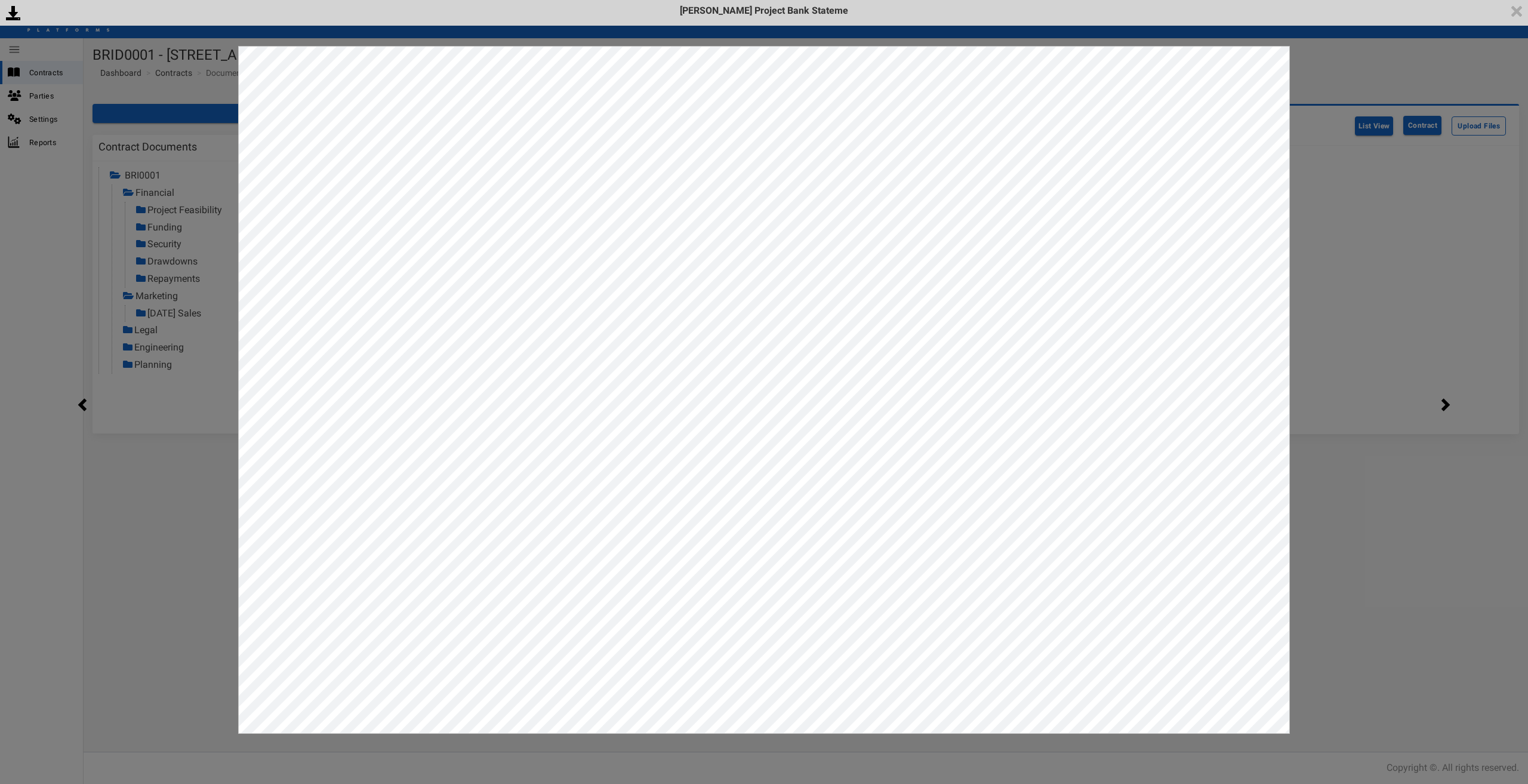
click at [1387, 143] on div "<p>Your browser does not support iframes.</p><script type="text/javascript">ale…" at bounding box center [764, 392] width 1528 height 784
click at [1317, 243] on div "<p>Your browser does not support iframes.</p><script type="text/javascript">ale…" at bounding box center [764, 392] width 1528 height 784
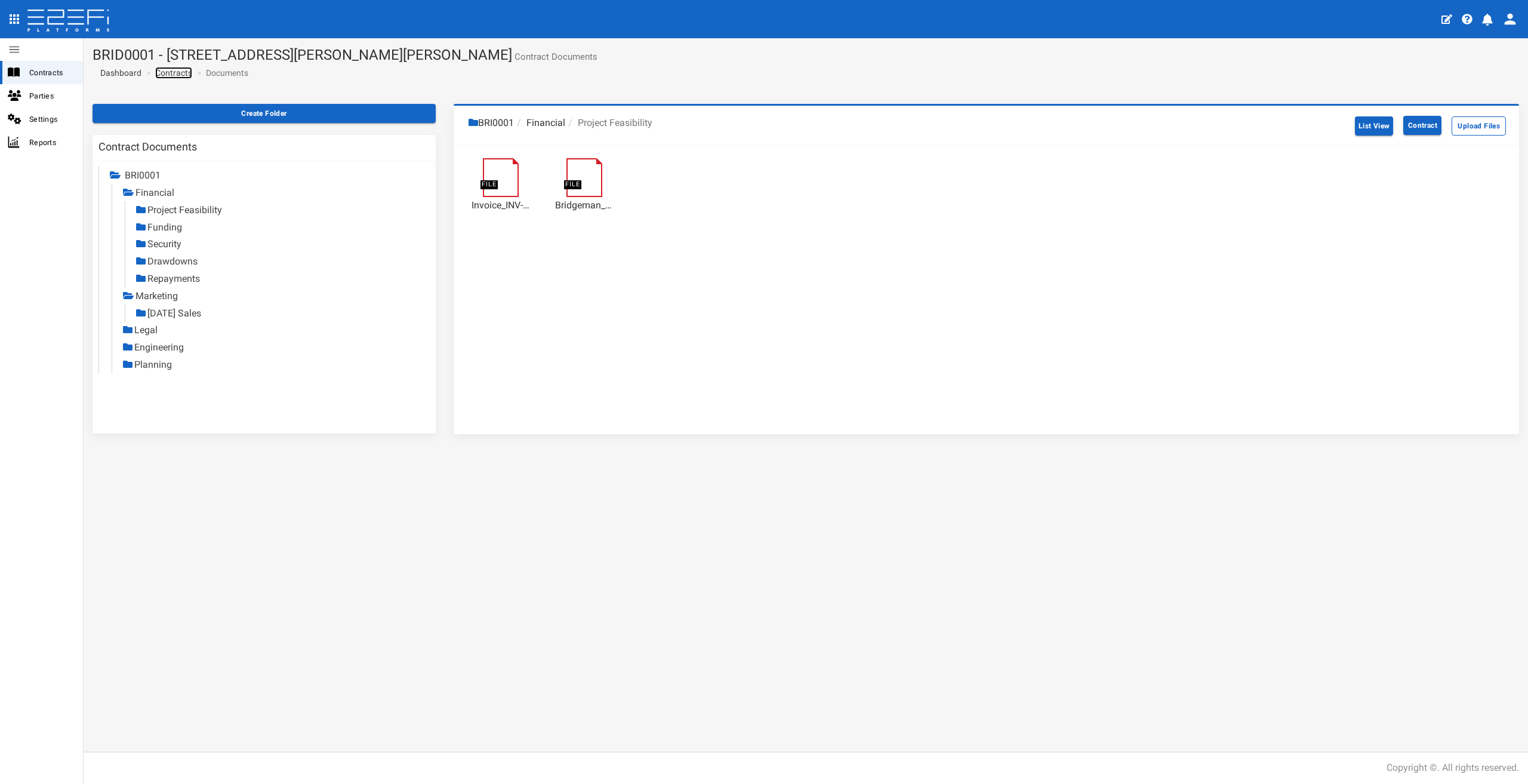
click at [179, 73] on link "Contracts" at bounding box center [173, 72] width 37 height 12
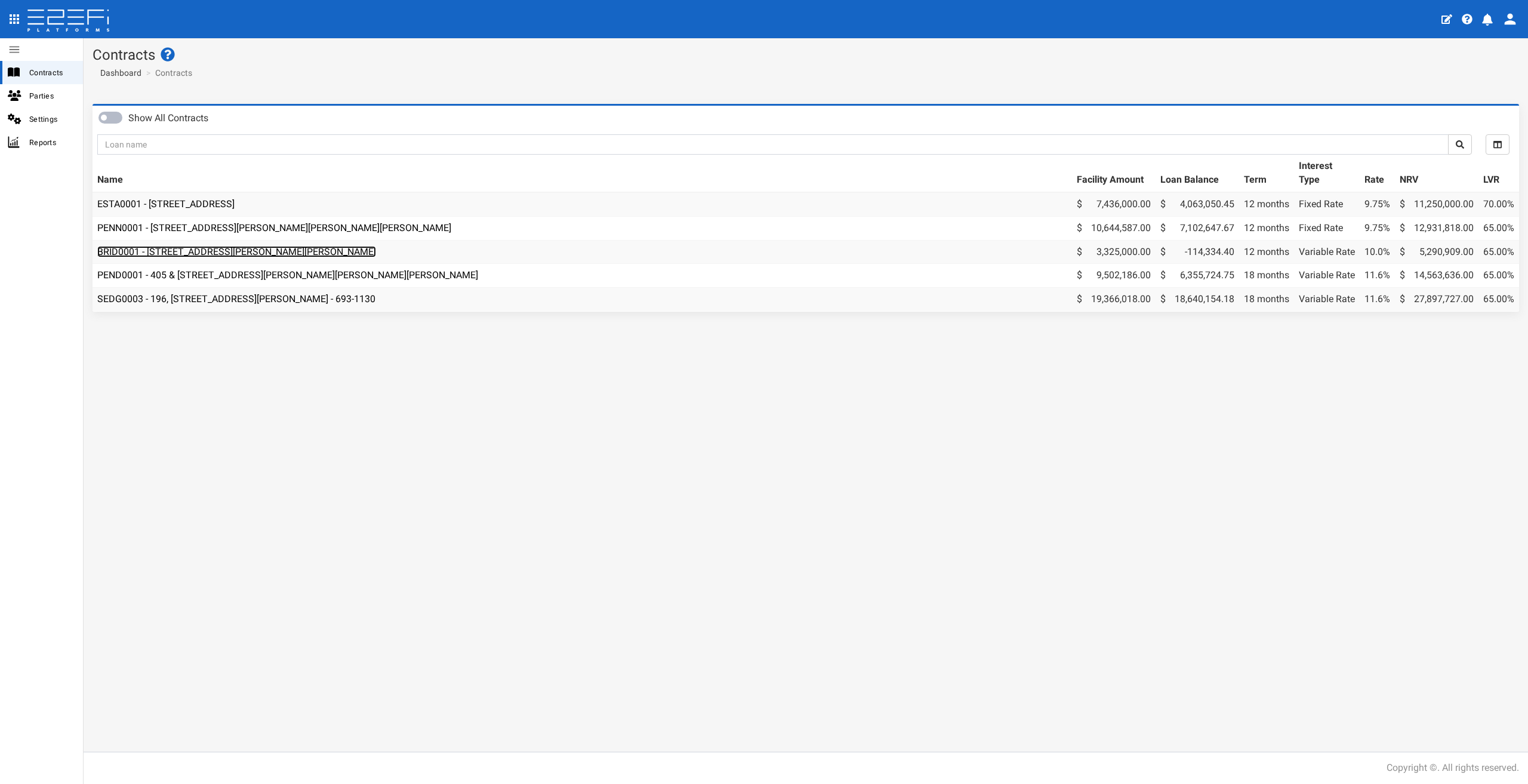
click at [218, 251] on link "BRID0001 - [STREET_ADDRESS][PERSON_NAME][PERSON_NAME]" at bounding box center [237, 251] width 279 height 11
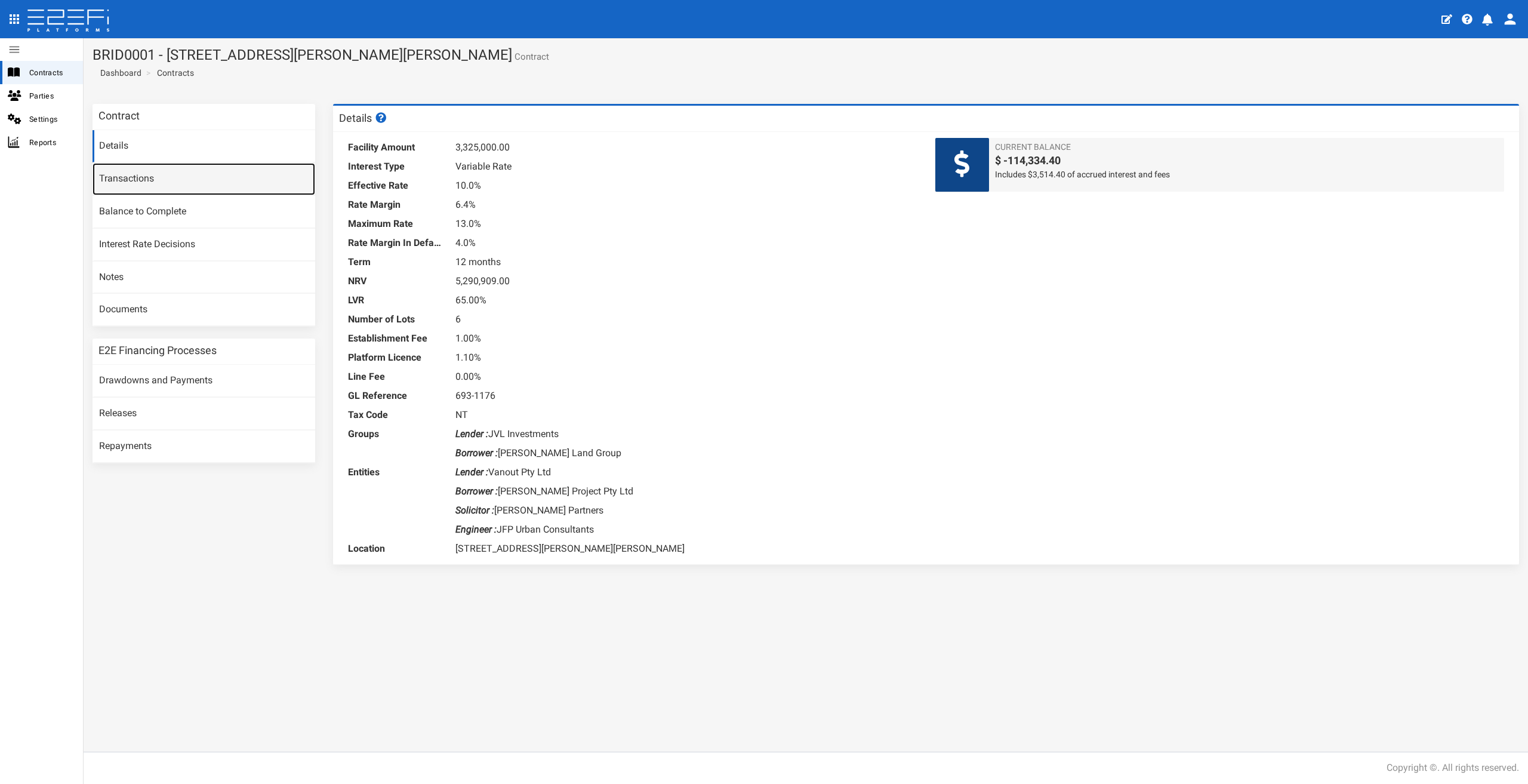
click at [141, 171] on link "Transactions" at bounding box center [204, 179] width 223 height 32
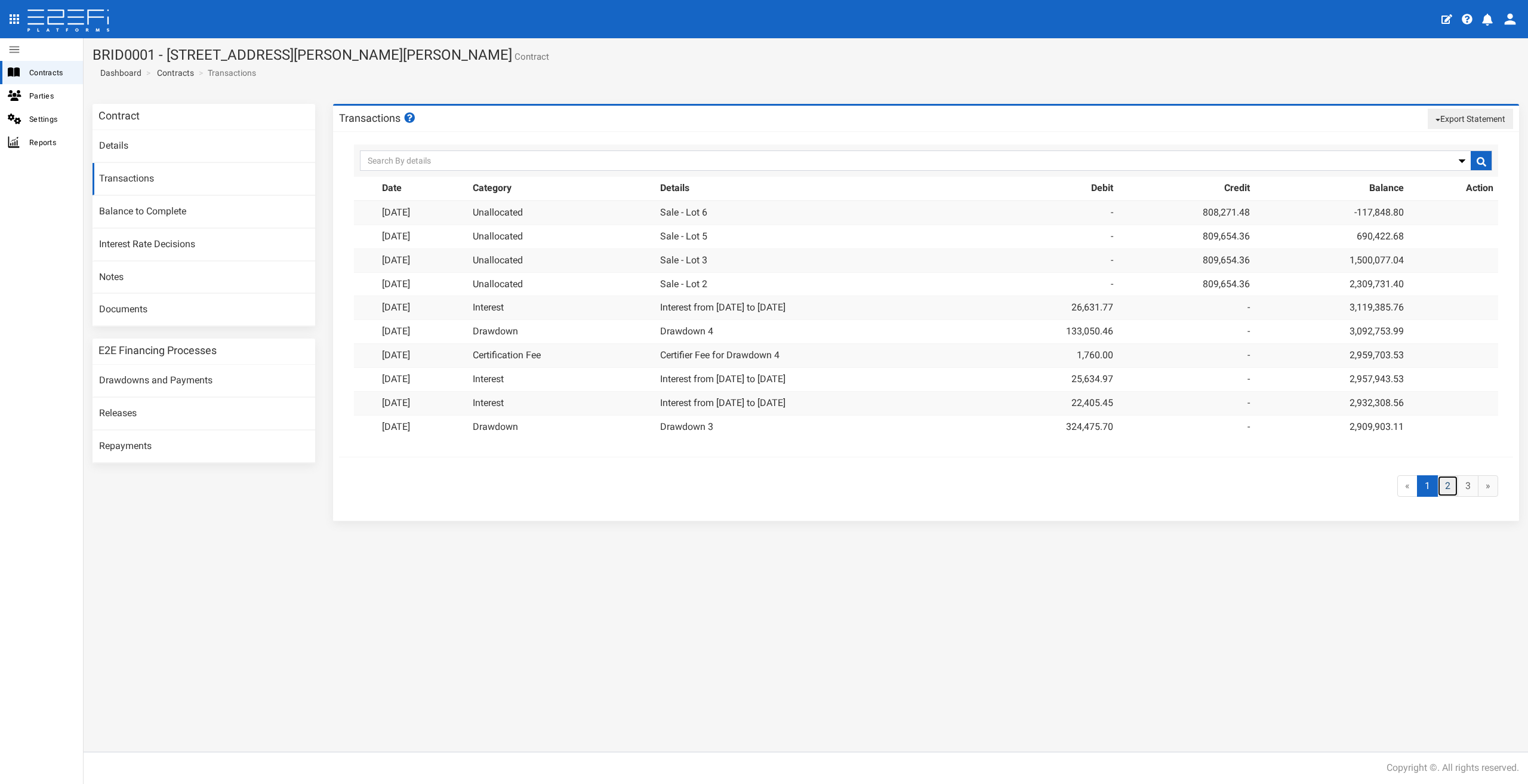
click at [1455, 484] on link "2" at bounding box center [1447, 486] width 21 height 22
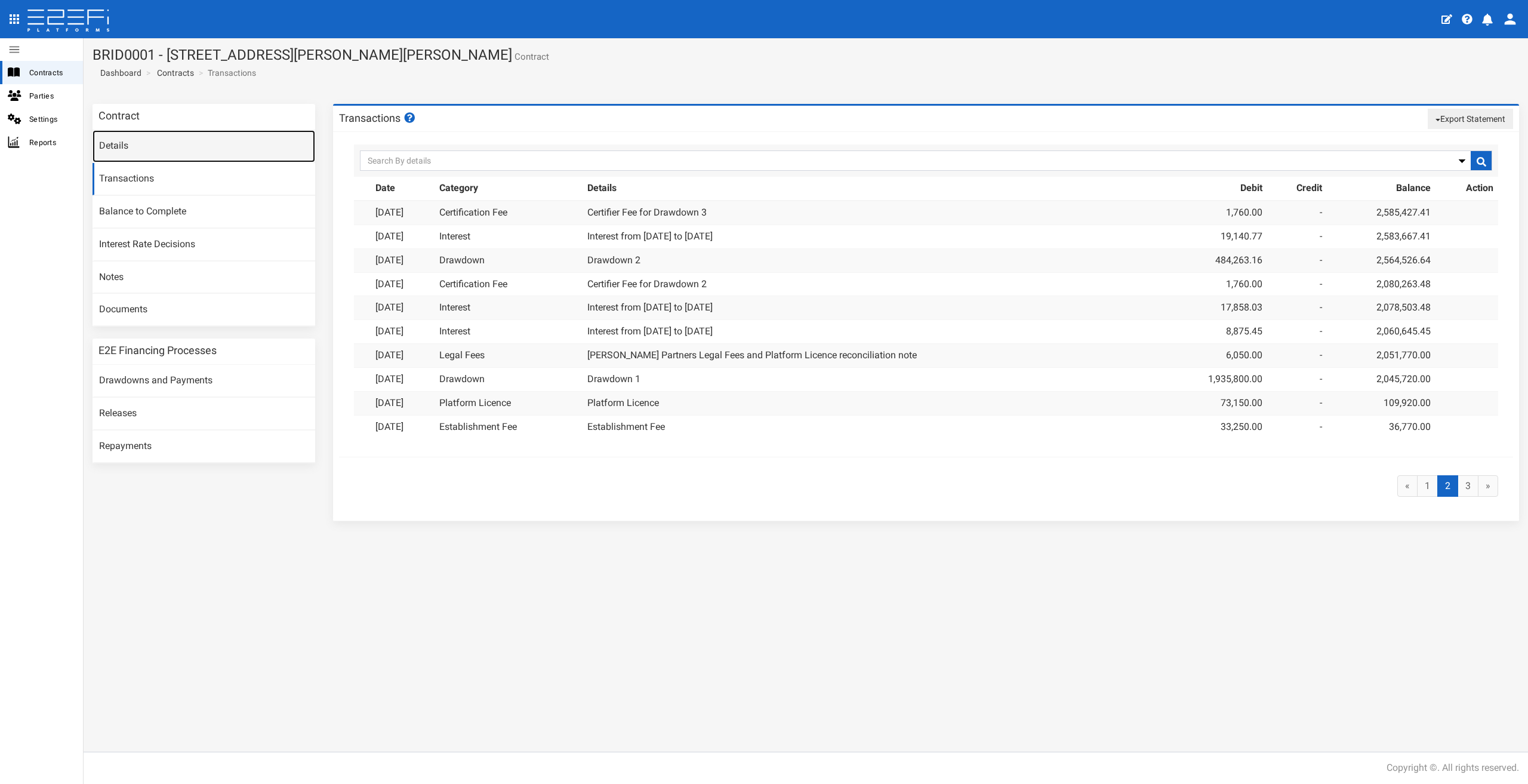
click at [146, 146] on link "Details" at bounding box center [204, 146] width 223 height 32
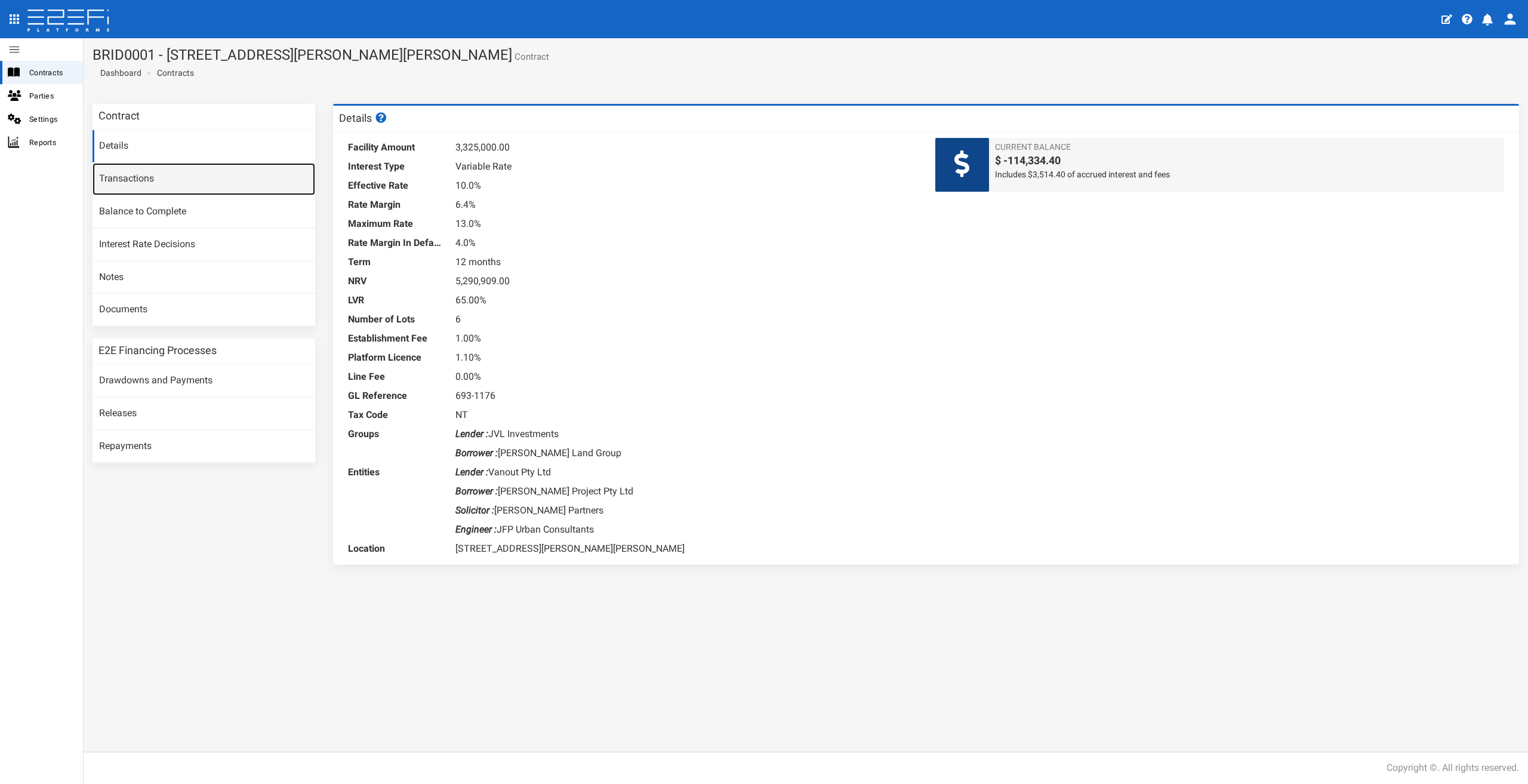
click at [147, 175] on link "Transactions" at bounding box center [204, 179] width 223 height 32
